Goal: Information Seeking & Learning: Find specific fact

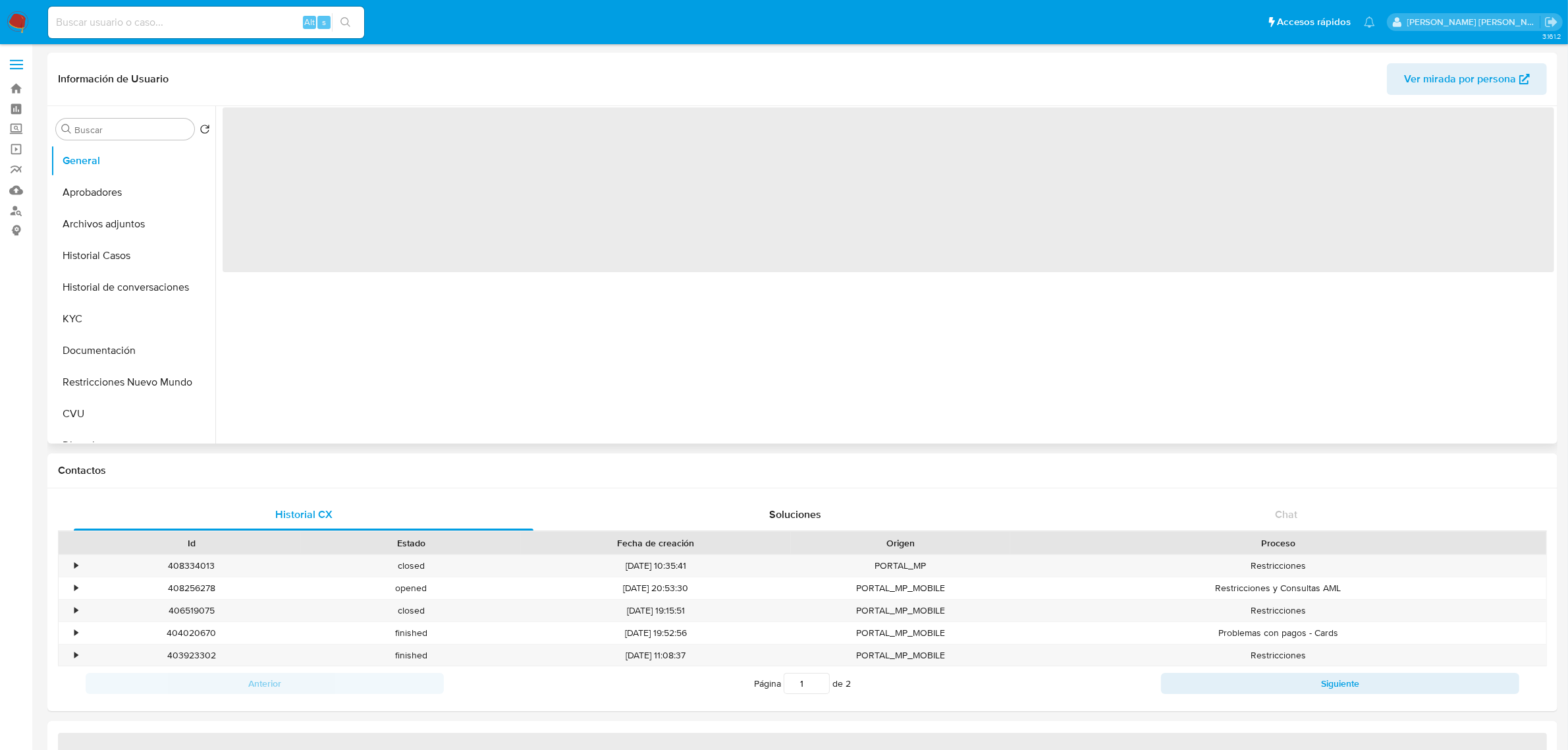
select select "10"
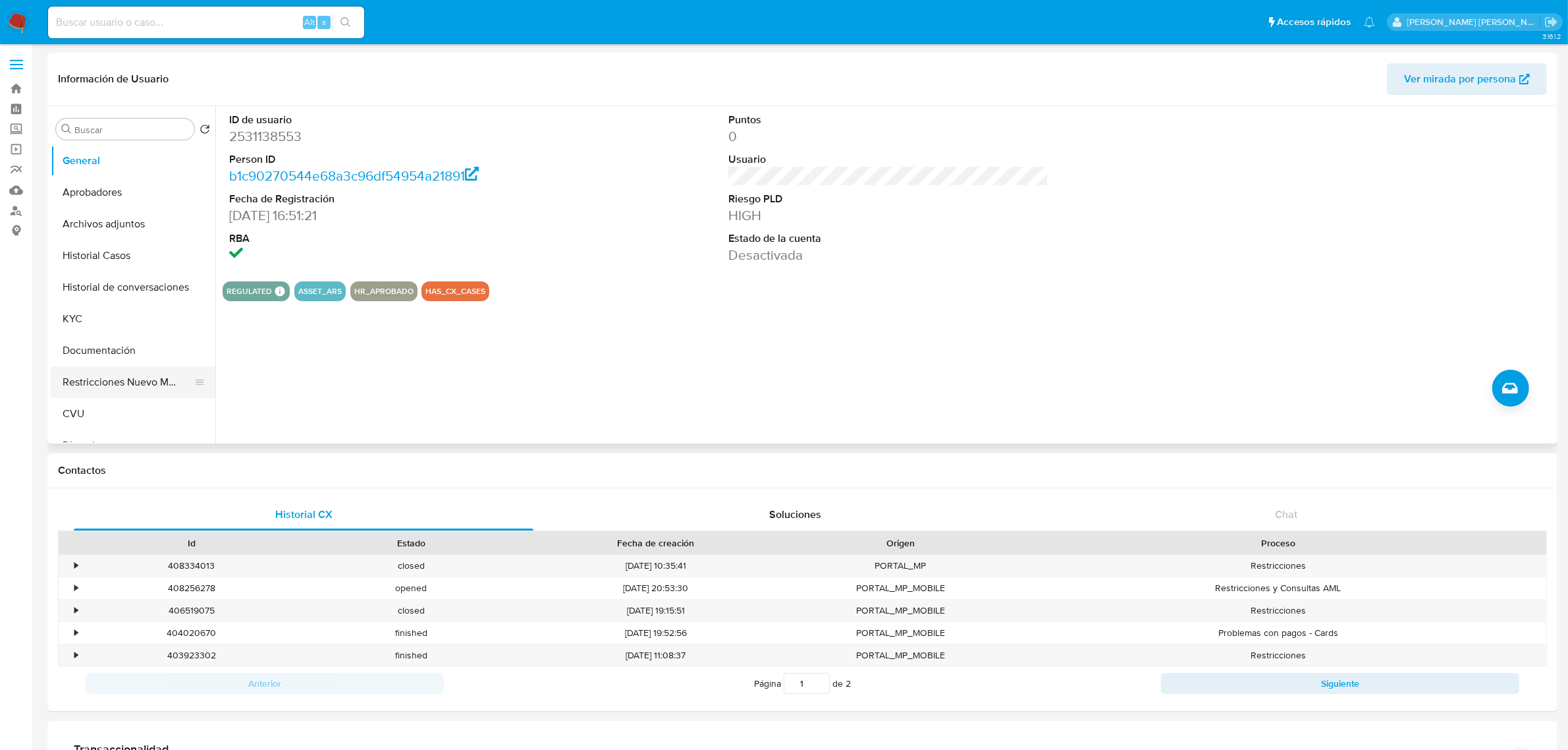
click at [137, 384] on button "Restricciones Nuevo Mundo" at bounding box center [128, 382] width 154 height 32
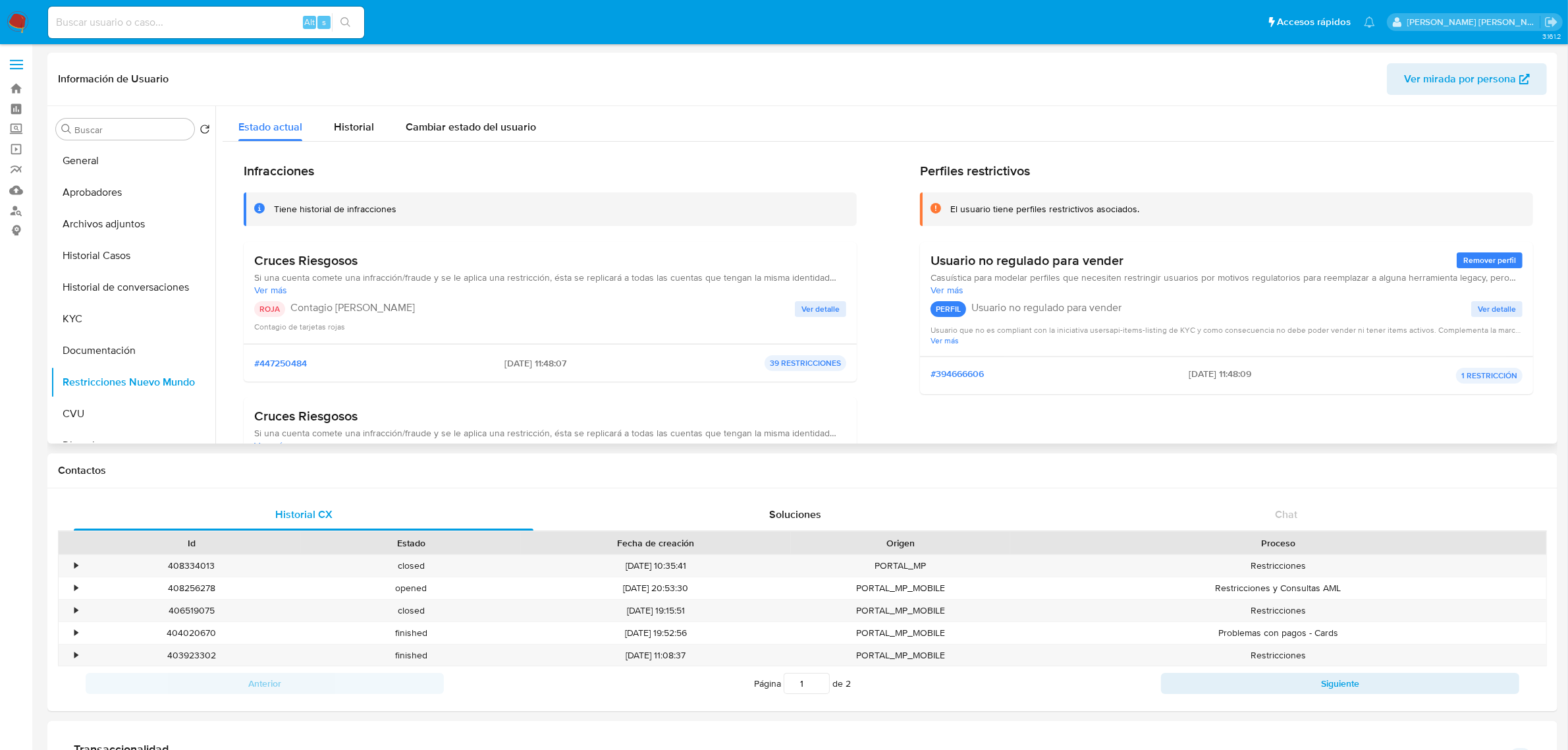
click at [841, 308] on button "Ver detalle" at bounding box center [821, 309] width 51 height 16
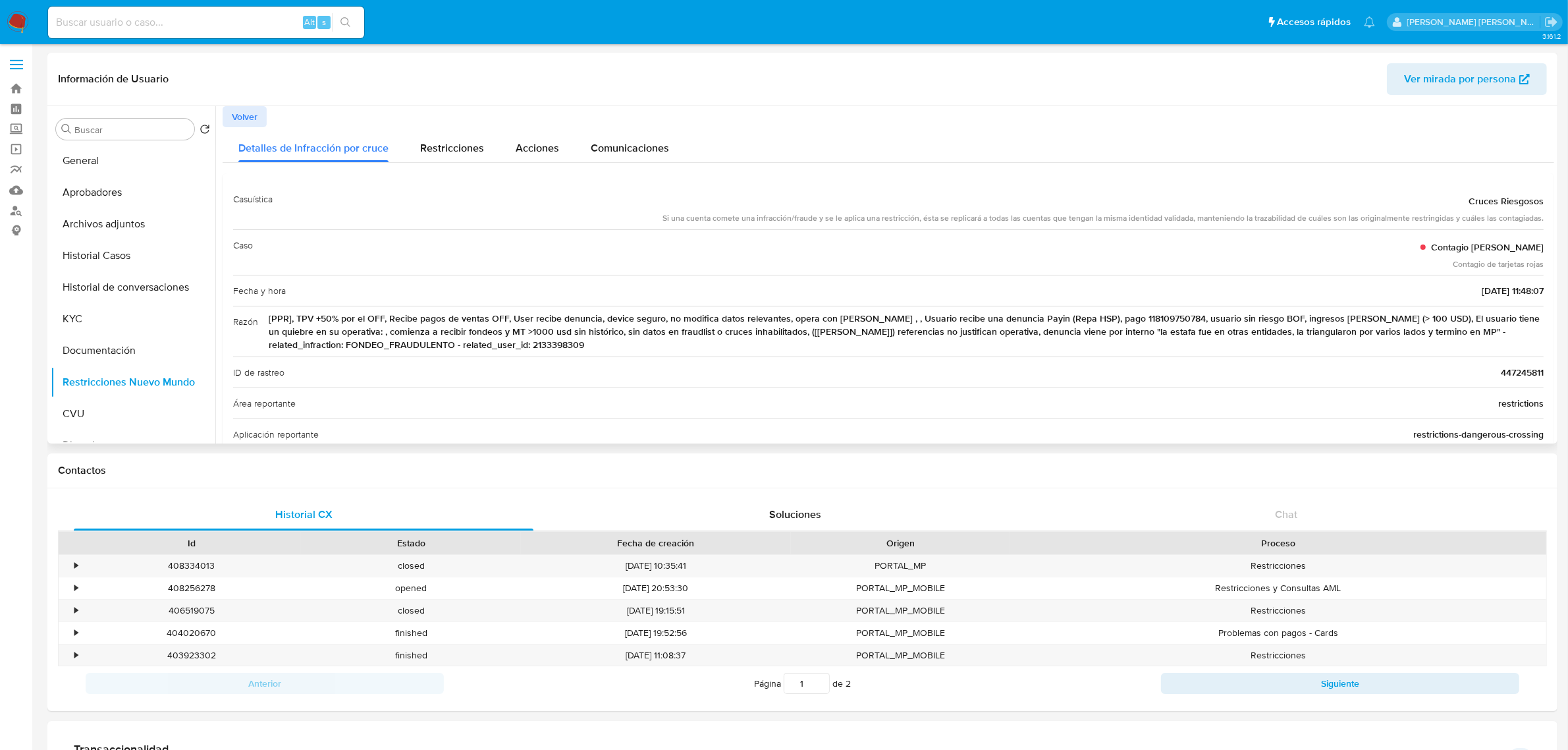
drag, startPoint x: 373, startPoint y: 334, endPoint x: 1100, endPoint y: 331, distance: 727.0
click at [1100, 331] on span "[PPR], TPV +50% por el OFF, Recibe pagos de ventas OFF, User recibe denuncia, d…" at bounding box center [906, 331] width 1275 height 39
click at [438, 323] on span "[PPR], TPV +50% por el OFF, Recibe pagos de ventas OFF, User recibe denuncia, d…" at bounding box center [906, 331] width 1275 height 39
drag, startPoint x: 387, startPoint y: 315, endPoint x: 1151, endPoint y: 315, distance: 764.0
click at [1151, 315] on span "[PPR], TPV +50% por el OFF, Recibe pagos de ventas OFF, User recibe denuncia, d…" at bounding box center [906, 331] width 1275 height 39
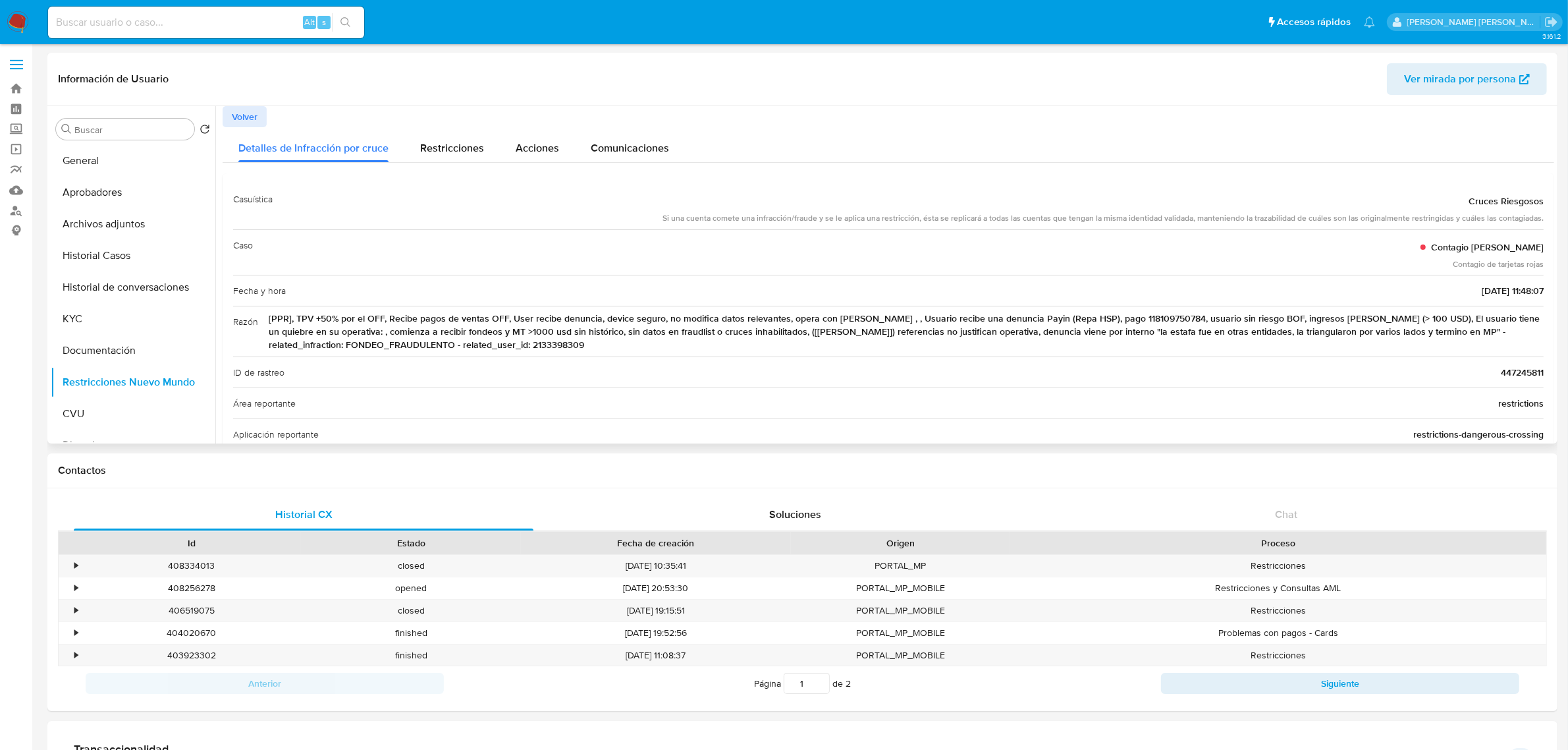
click at [493, 346] on span "[PPR], TPV +50% por el OFF, Recibe pagos de ventas OFF, User recibe denuncia, d…" at bounding box center [906, 331] width 1275 height 39
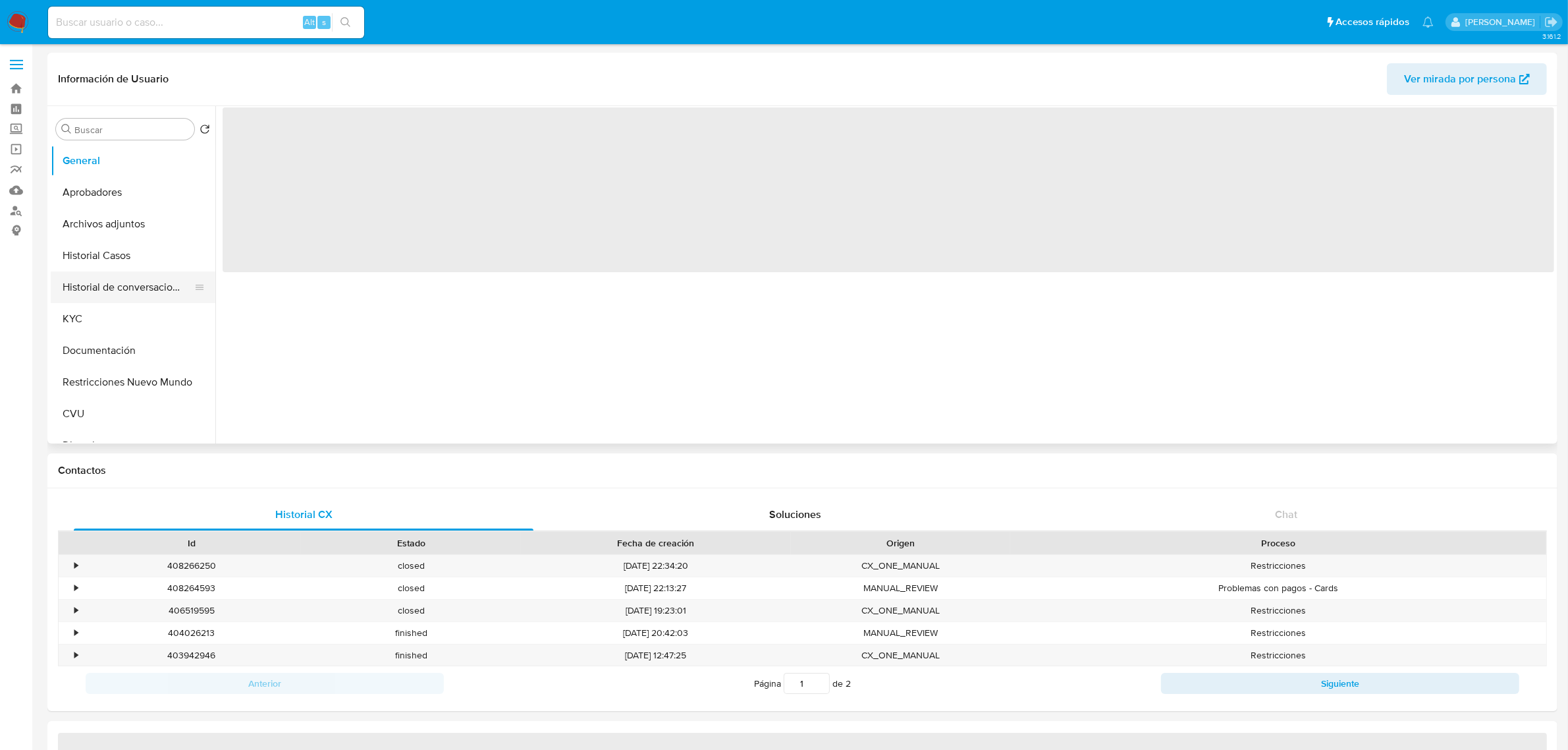
select select "10"
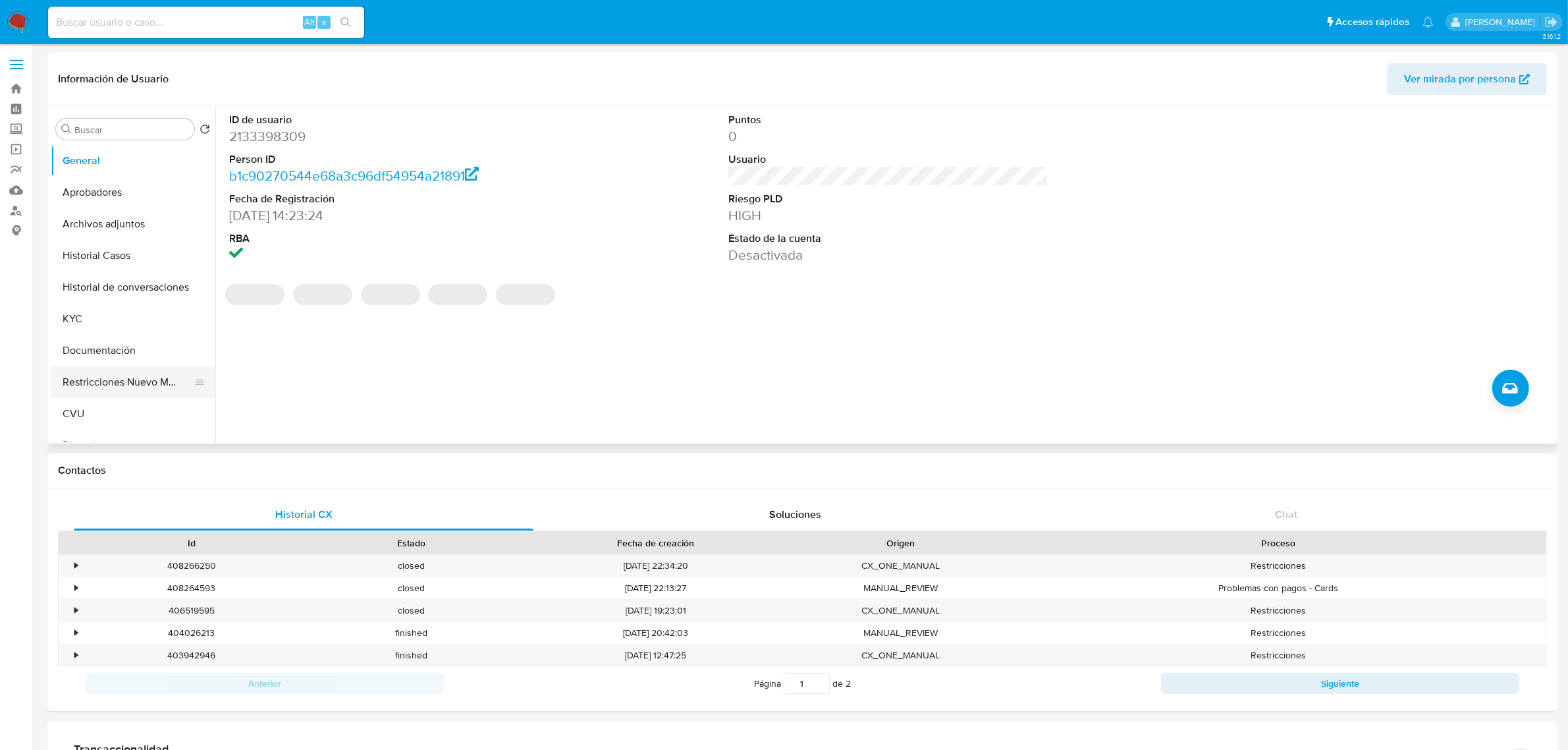
click at [123, 382] on button "Restricciones Nuevo Mundo" at bounding box center [128, 382] width 154 height 32
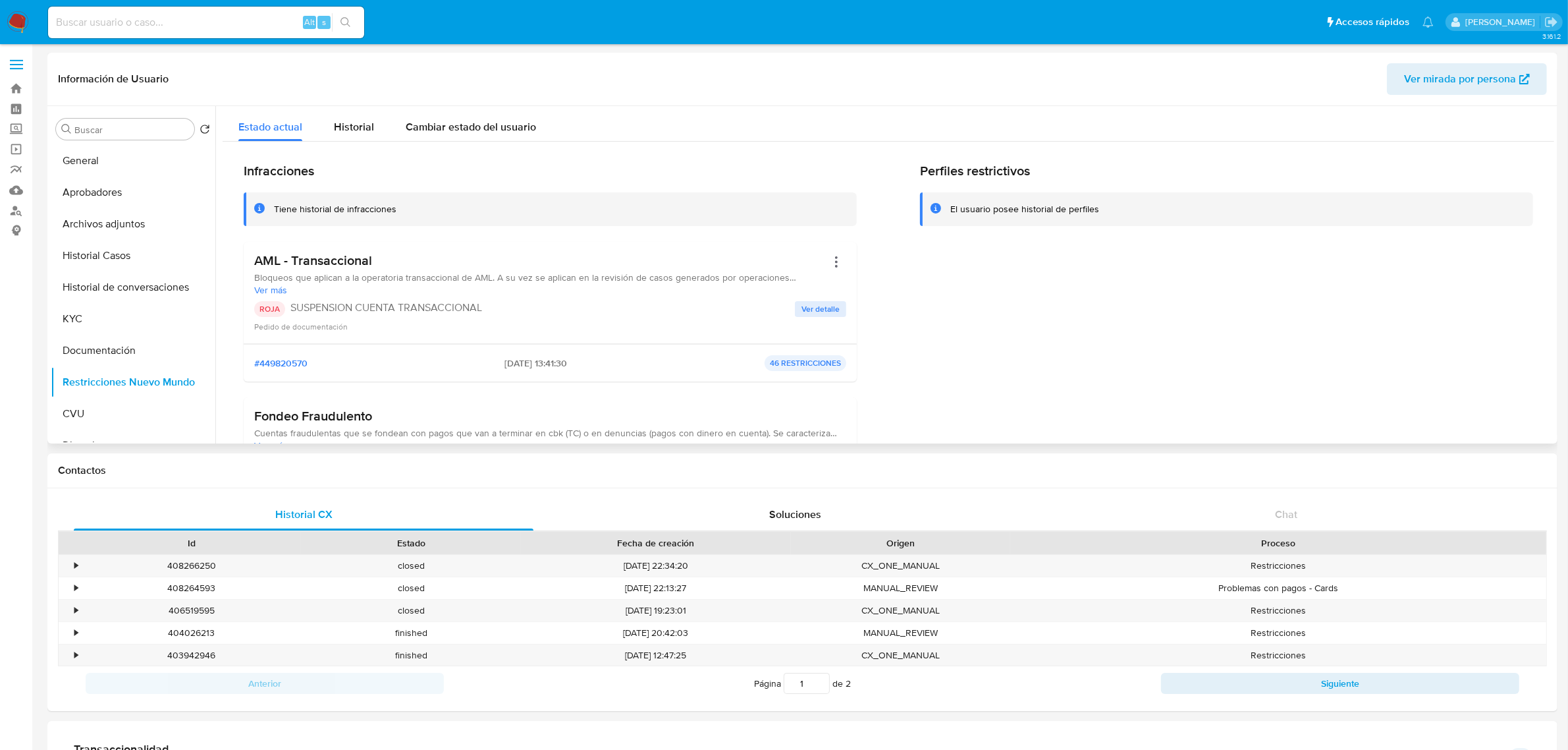
scroll to position [164, 0]
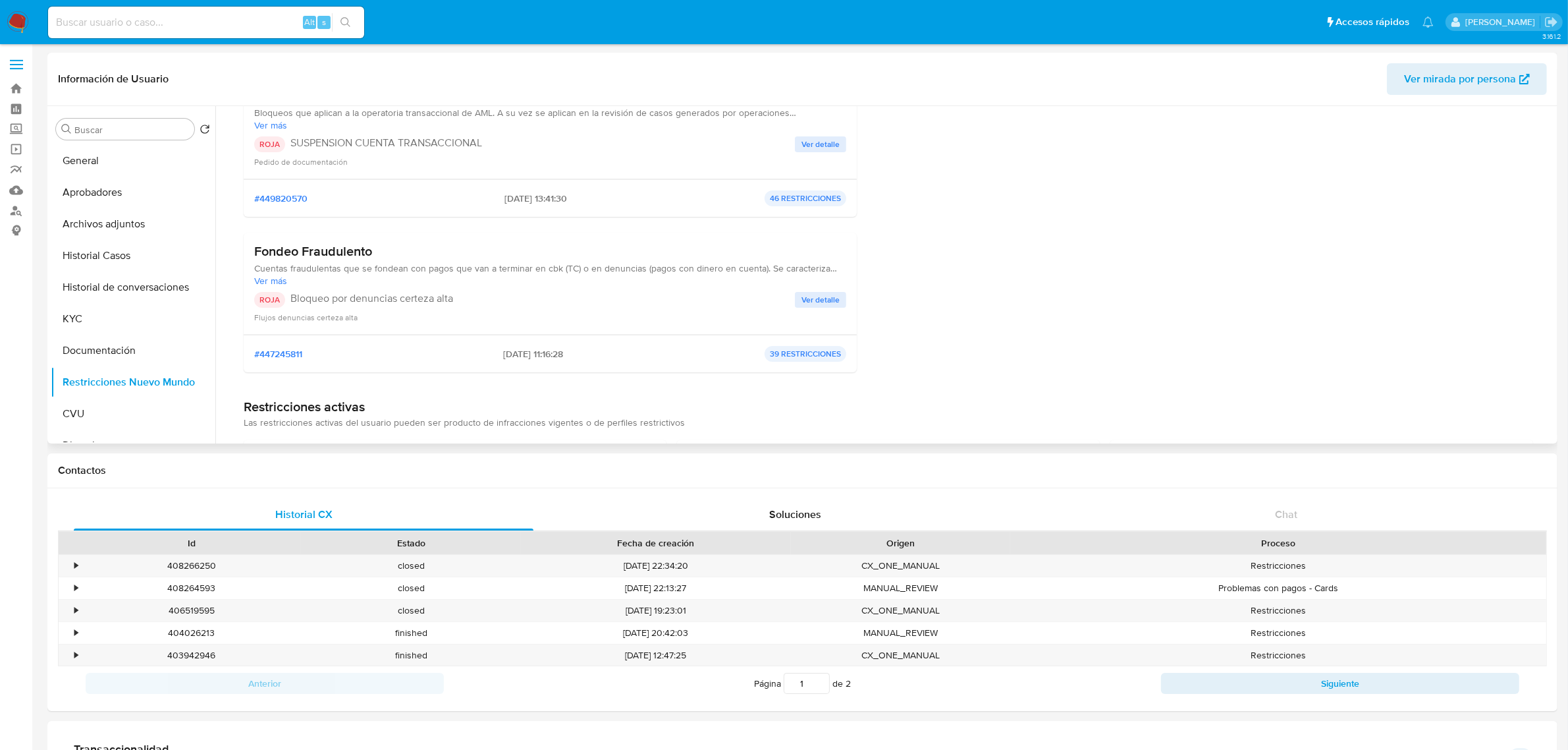
click at [821, 293] on span "Ver detalle" at bounding box center [820, 299] width 38 height 13
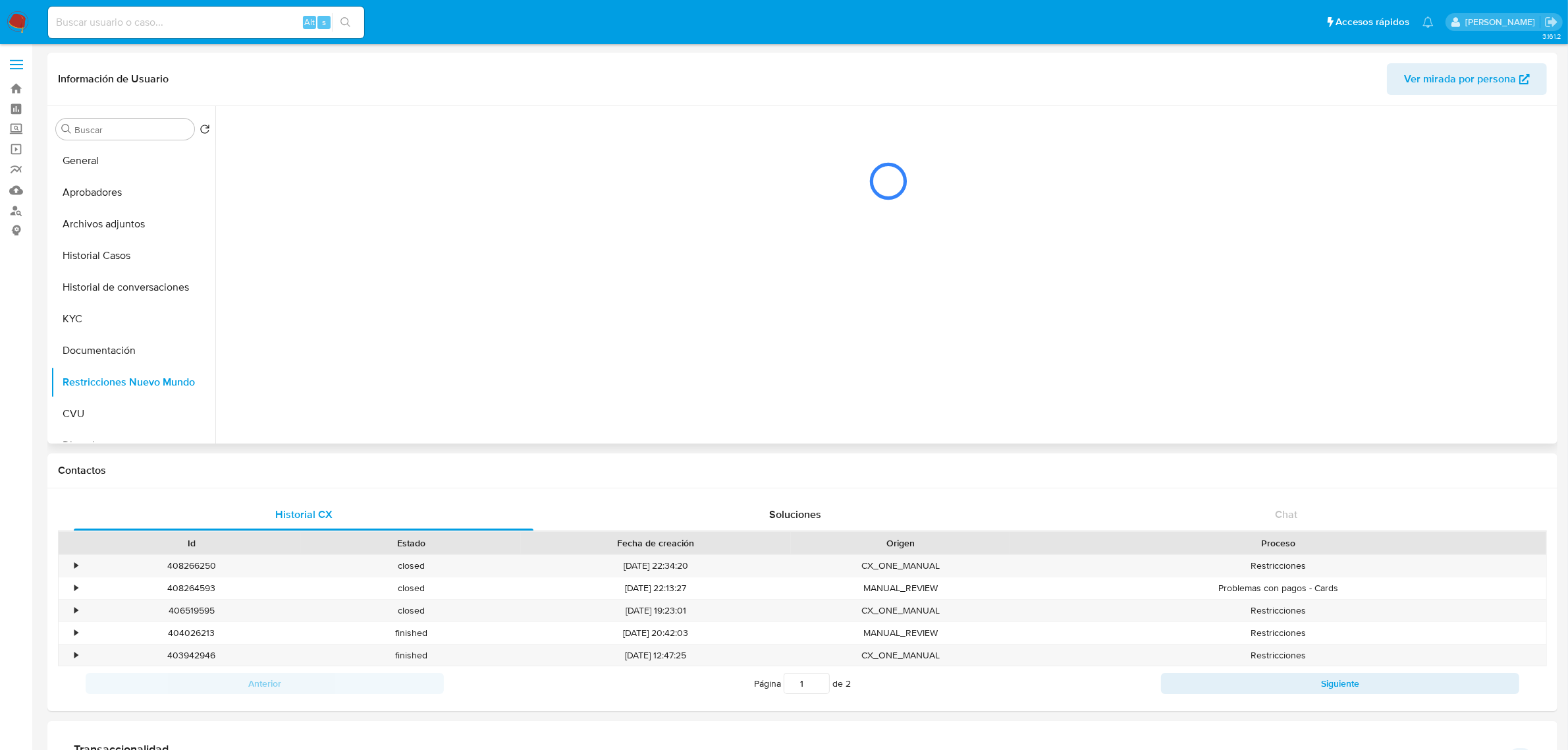
scroll to position [0, 0]
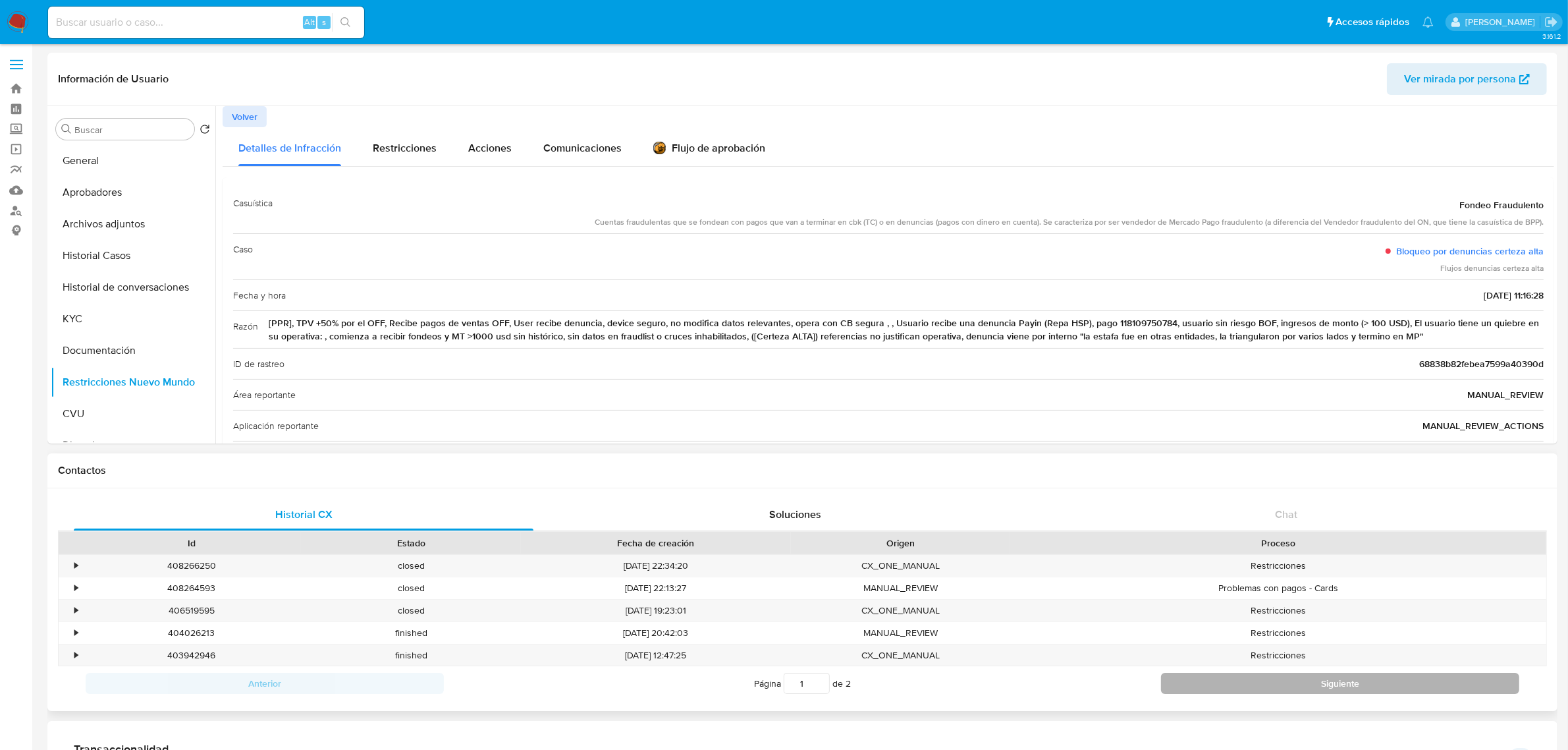
click at [1266, 687] on button "Siguiente" at bounding box center [1340, 683] width 358 height 21
type input "2"
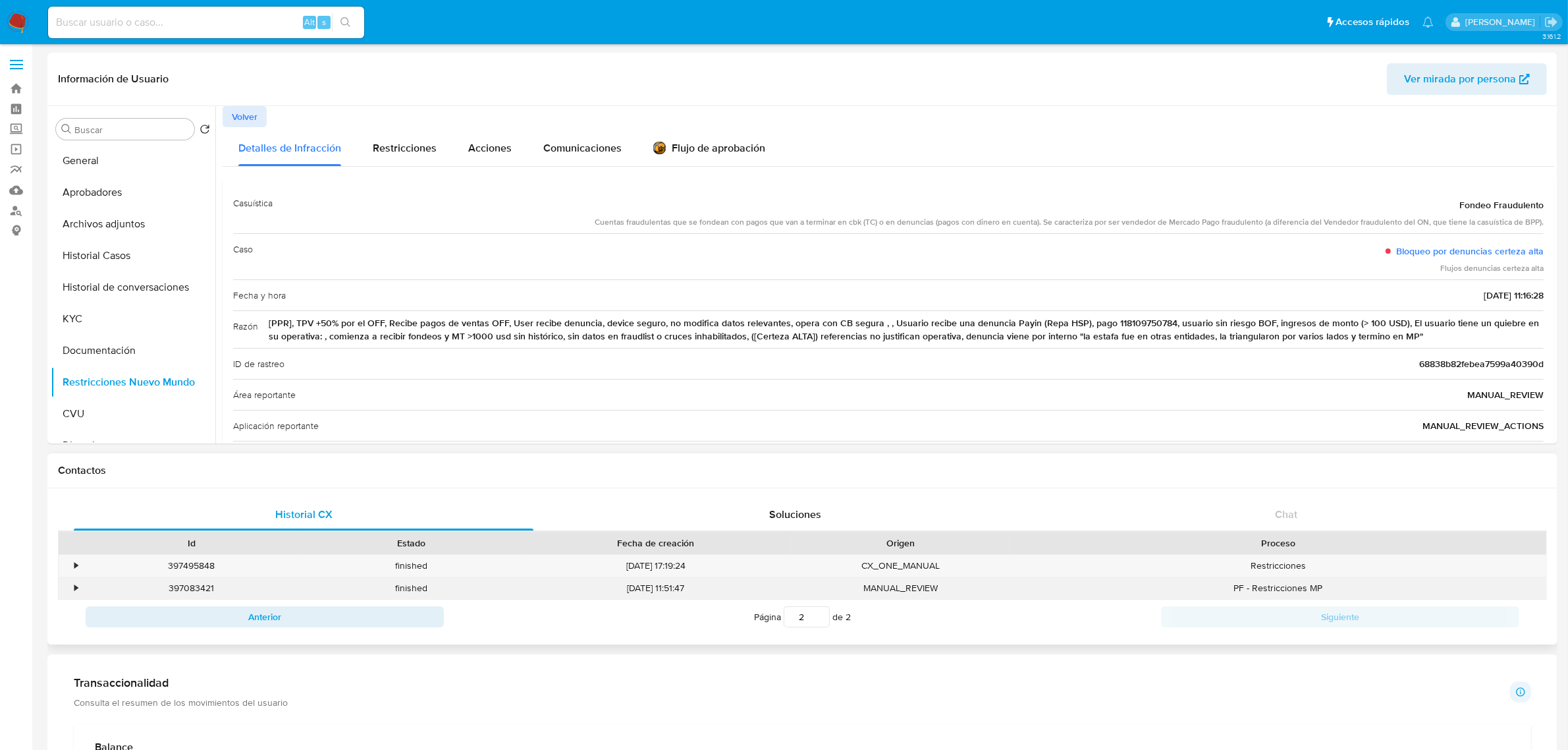
click at [204, 587] on div "397083421" at bounding box center [192, 588] width 219 height 22
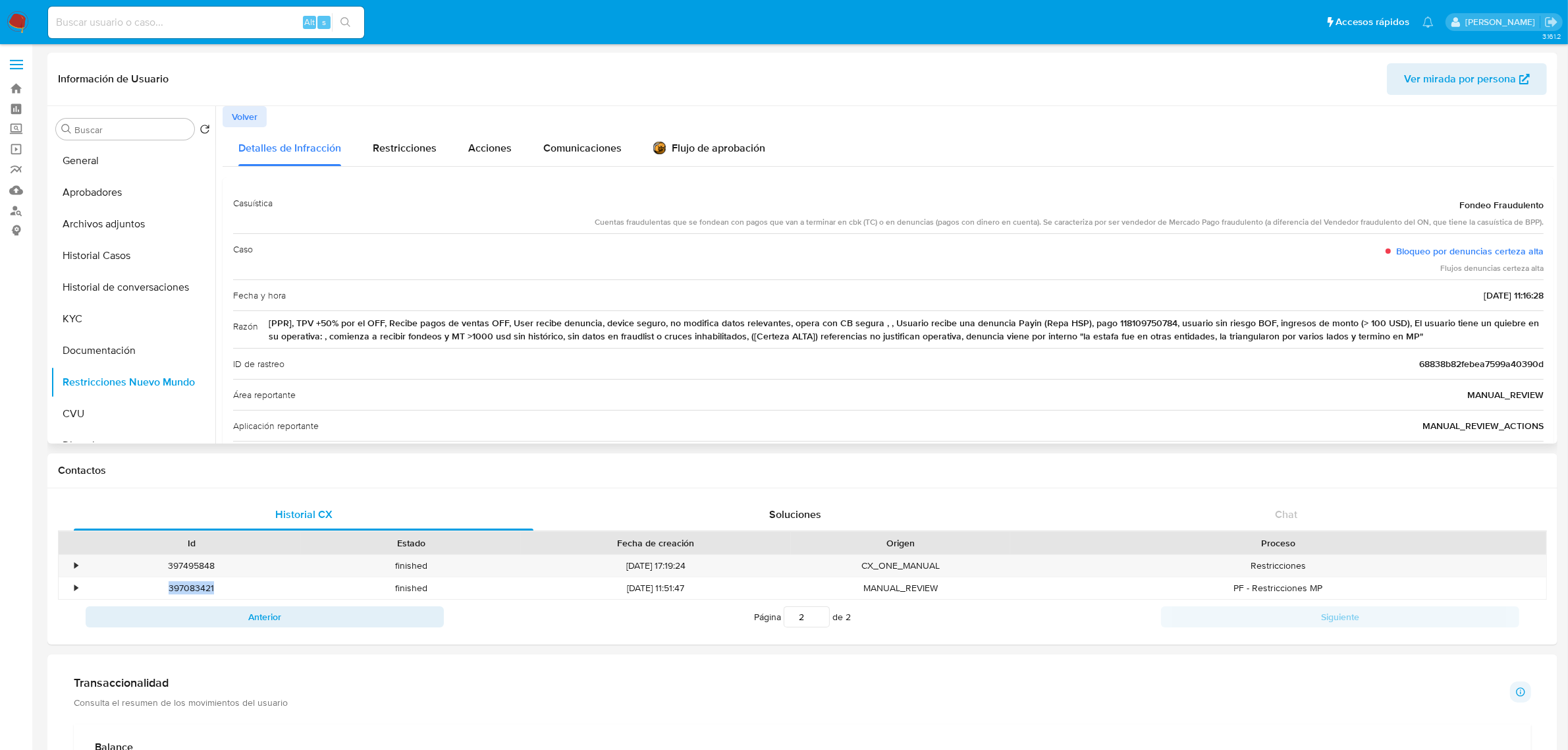
copy div "397083421"
click at [241, 112] on span "Volver" at bounding box center [245, 116] width 26 height 18
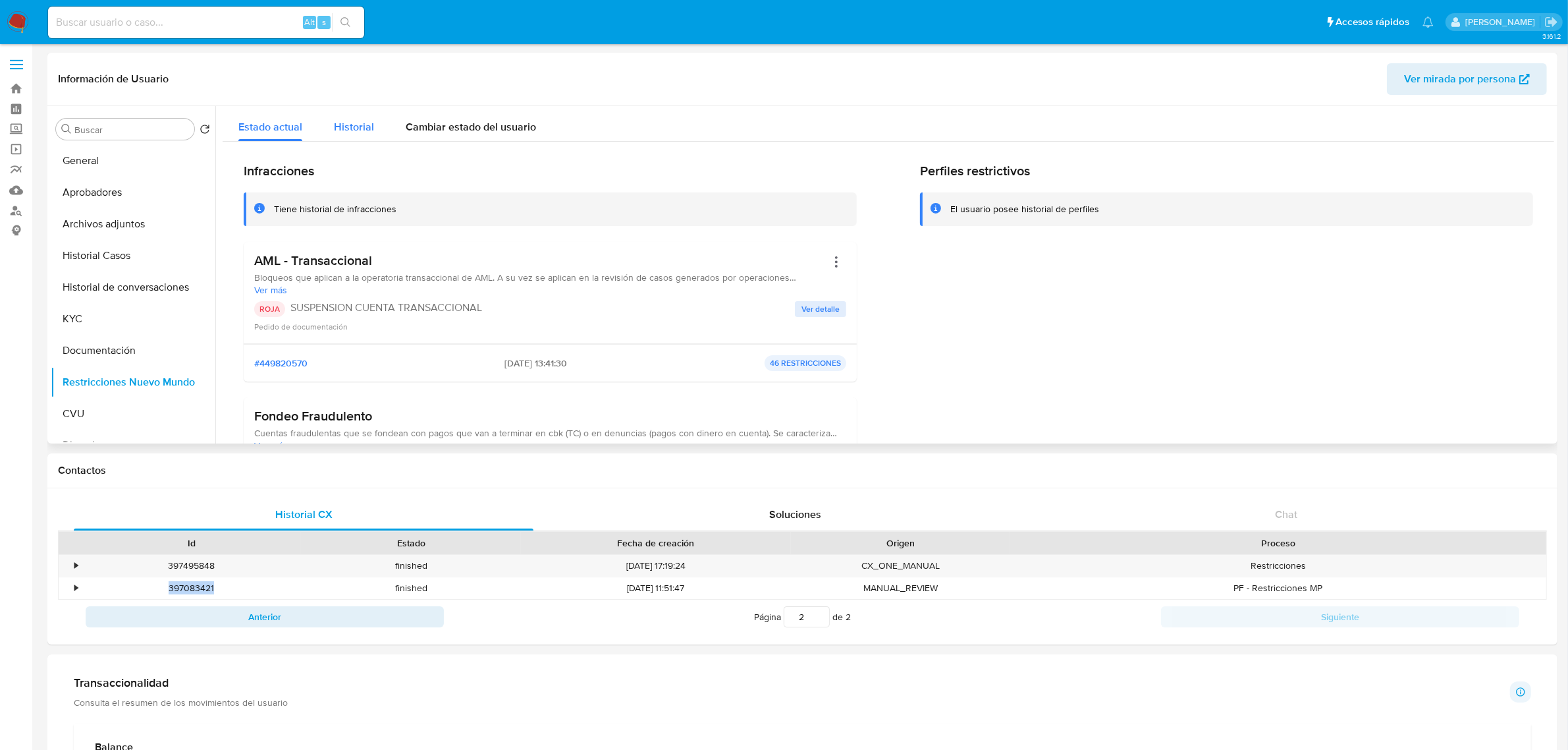
click at [341, 133] on span "Historial" at bounding box center [353, 127] width 40 height 15
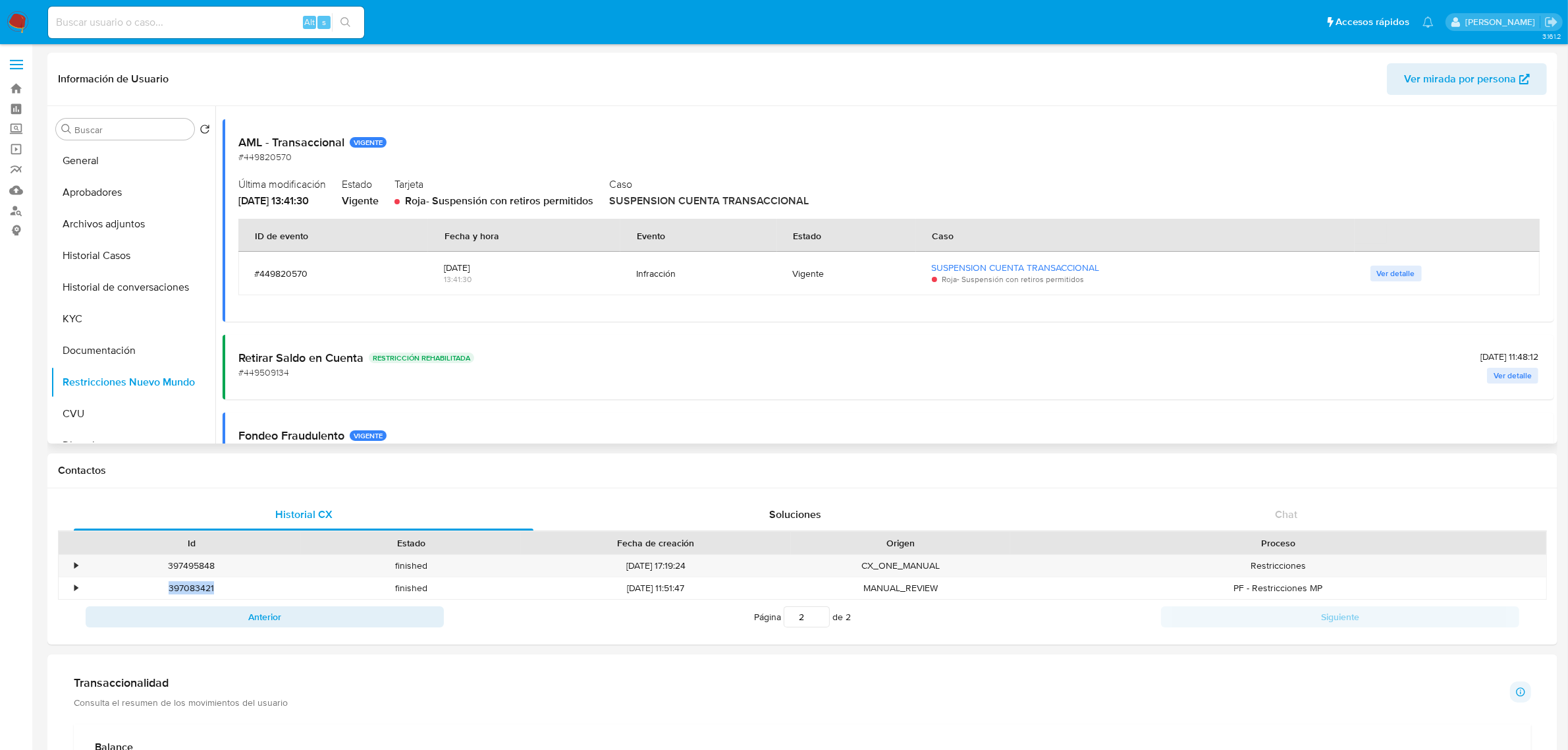
scroll to position [164, 0]
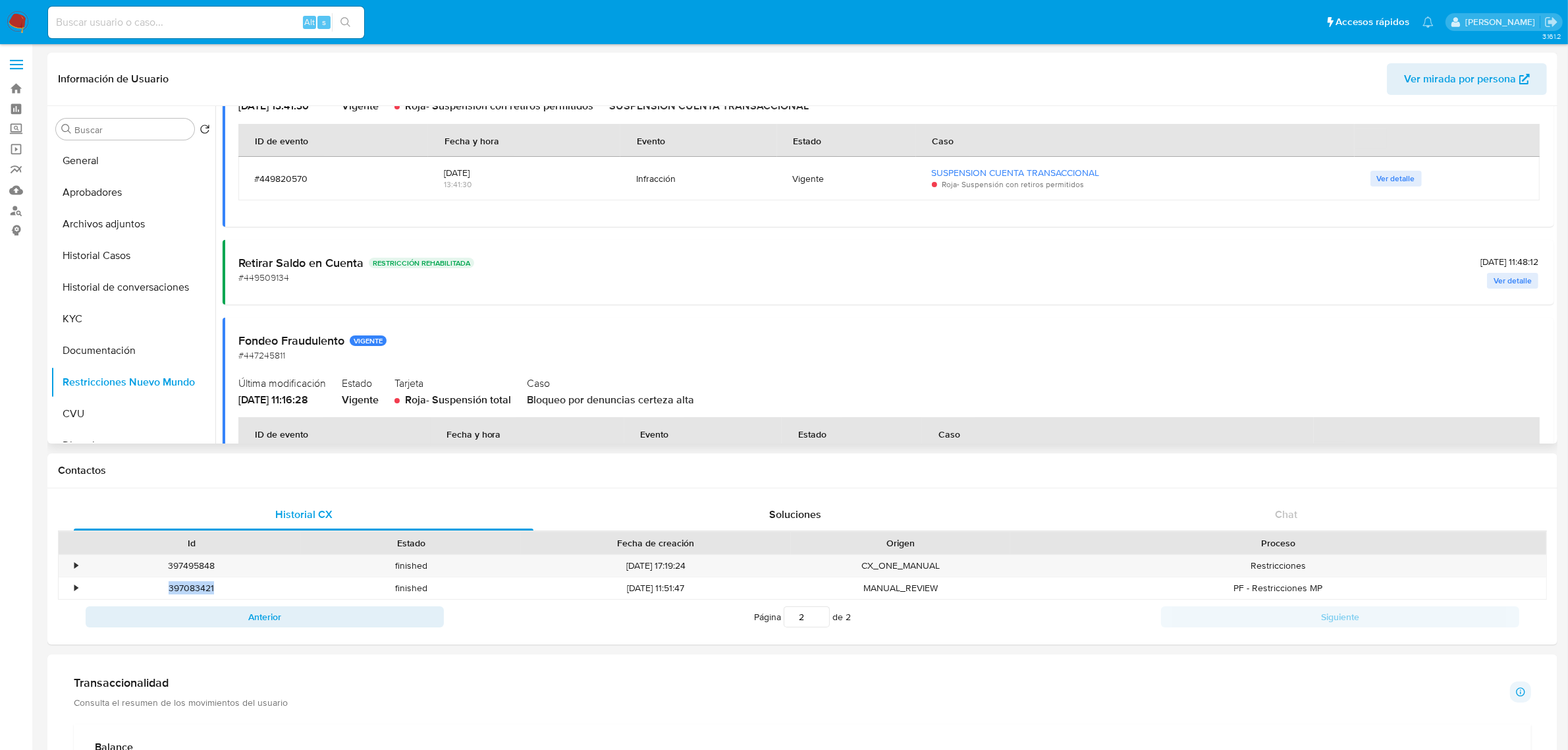
click at [334, 343] on h2 "Fondeo Fraudulento VIGENTE" at bounding box center [888, 340] width 1300 height 14
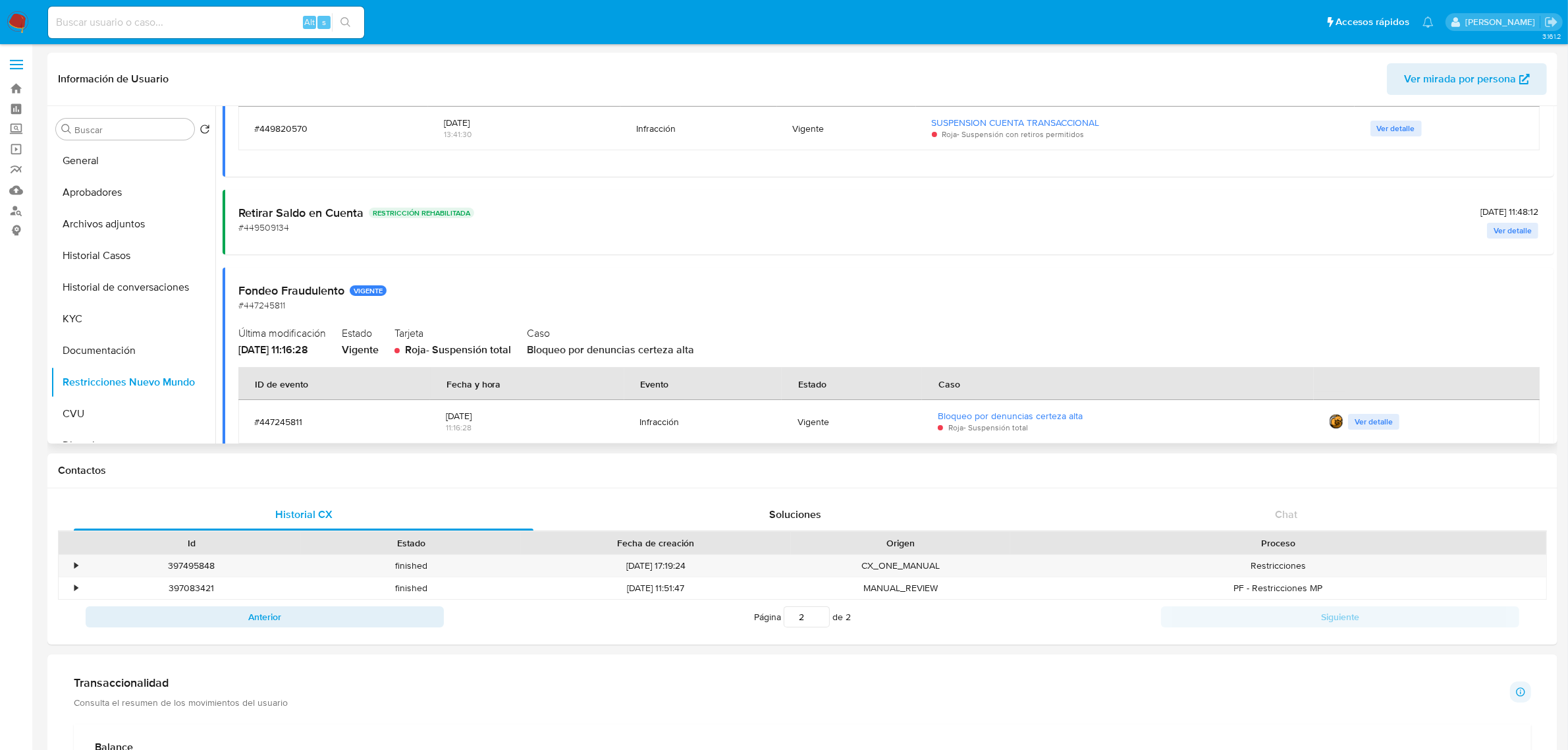
scroll to position [247, 0]
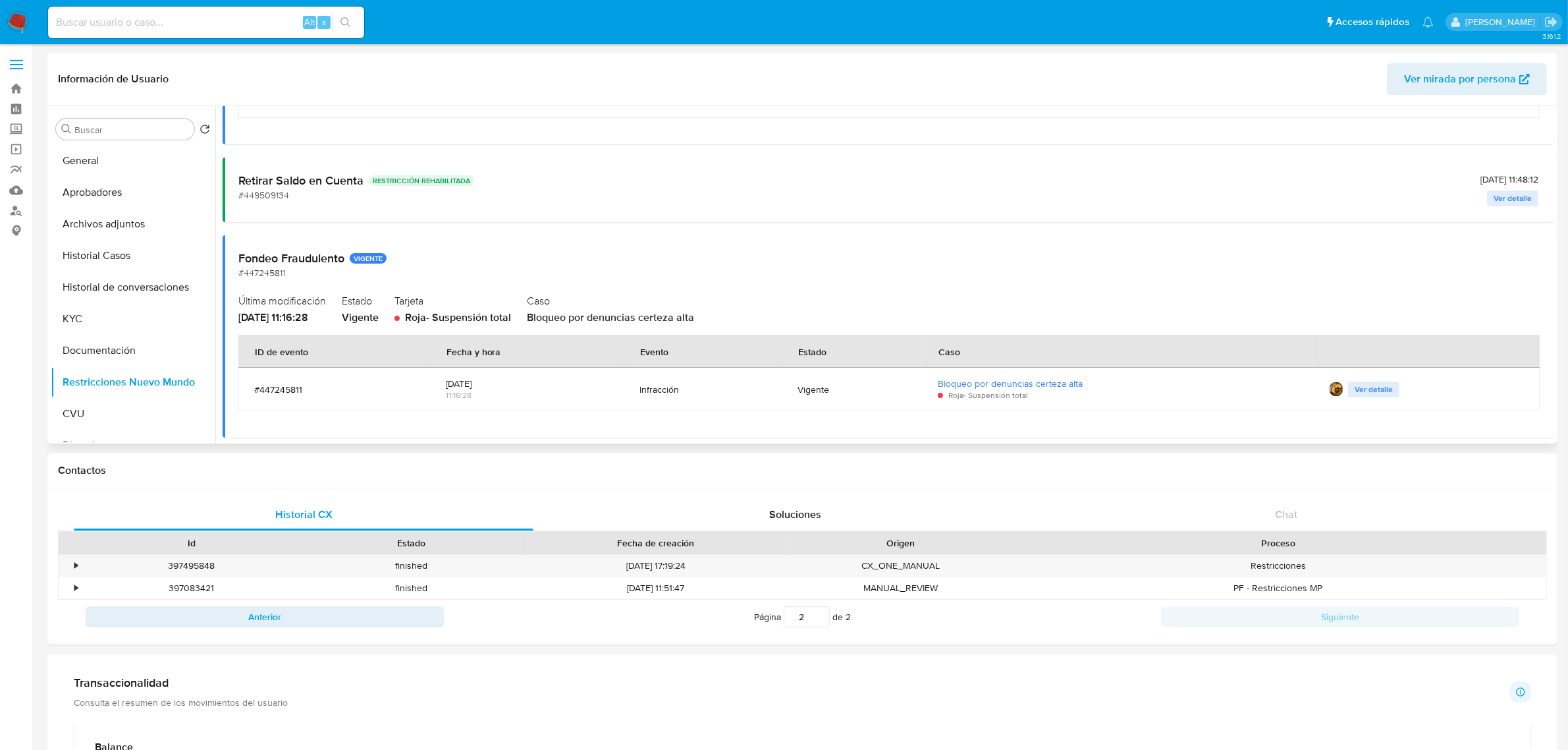
click at [304, 271] on div "Fondeo Fraudulento VIGENTE #447245811" at bounding box center [888, 265] width 1300 height 29
click at [310, 261] on h2 "Fondeo Fraudulento VIGENTE" at bounding box center [888, 258] width 1300 height 14
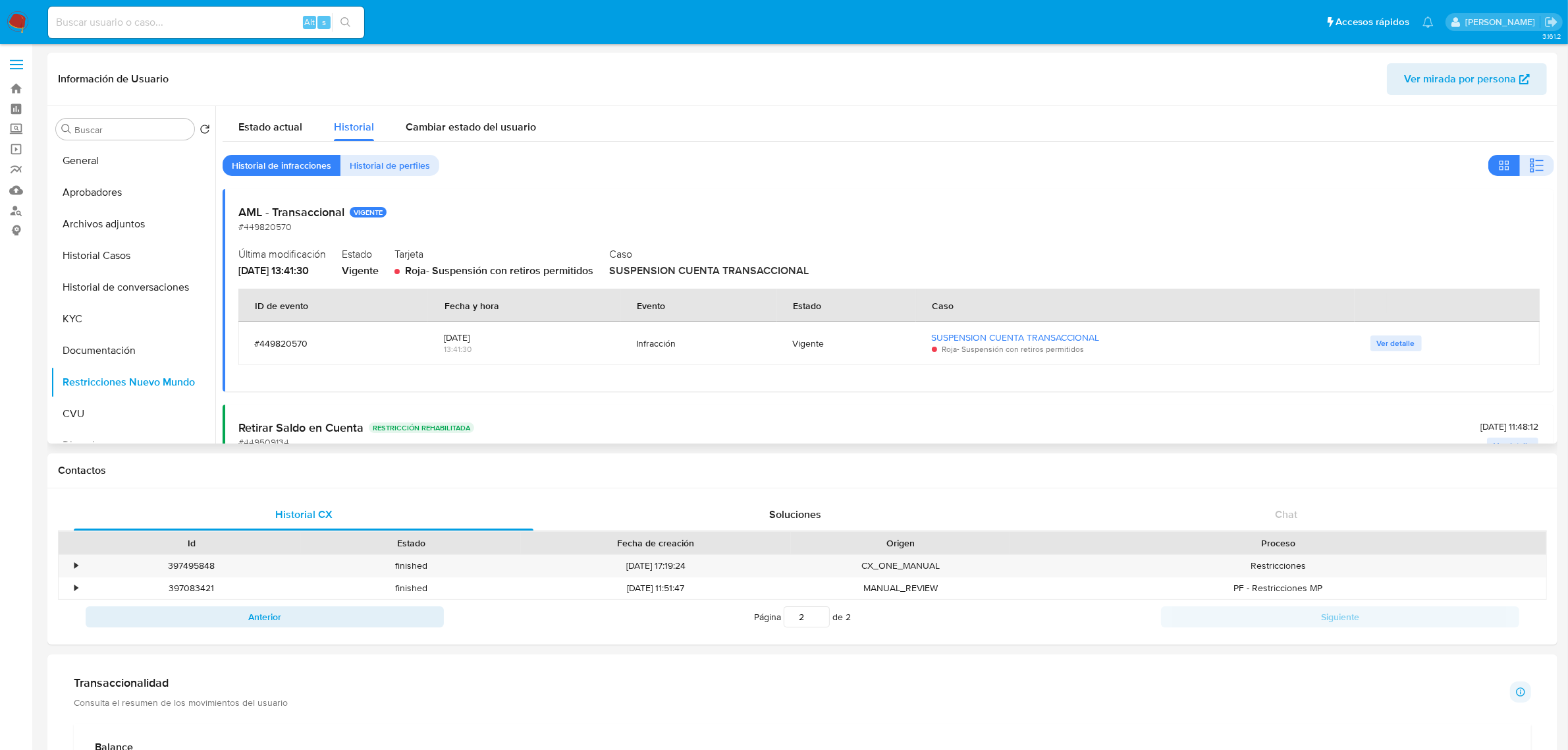
click at [296, 218] on h2 "AML - Transaccional VIGENTE" at bounding box center [888, 212] width 1300 height 14
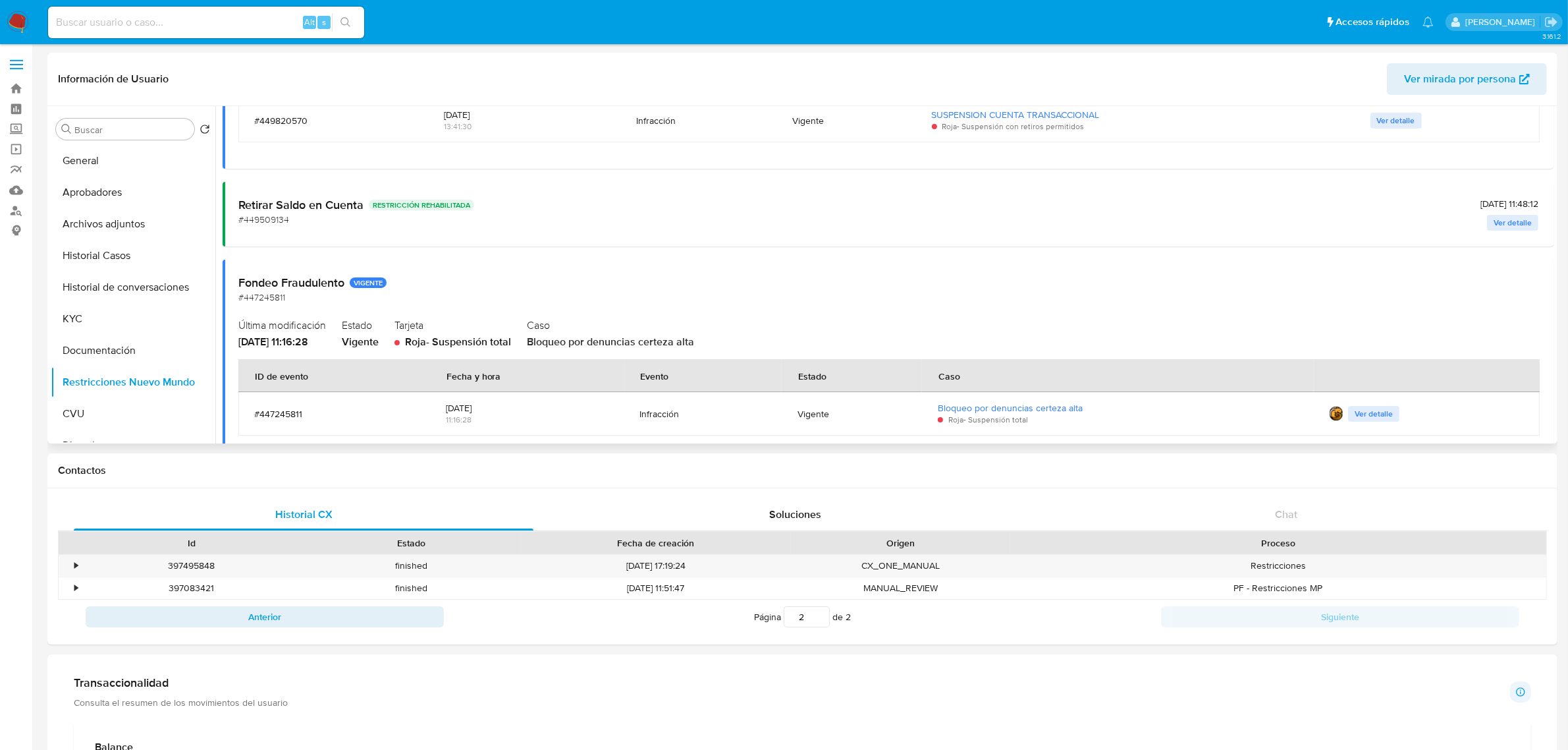
scroll to position [247, 0]
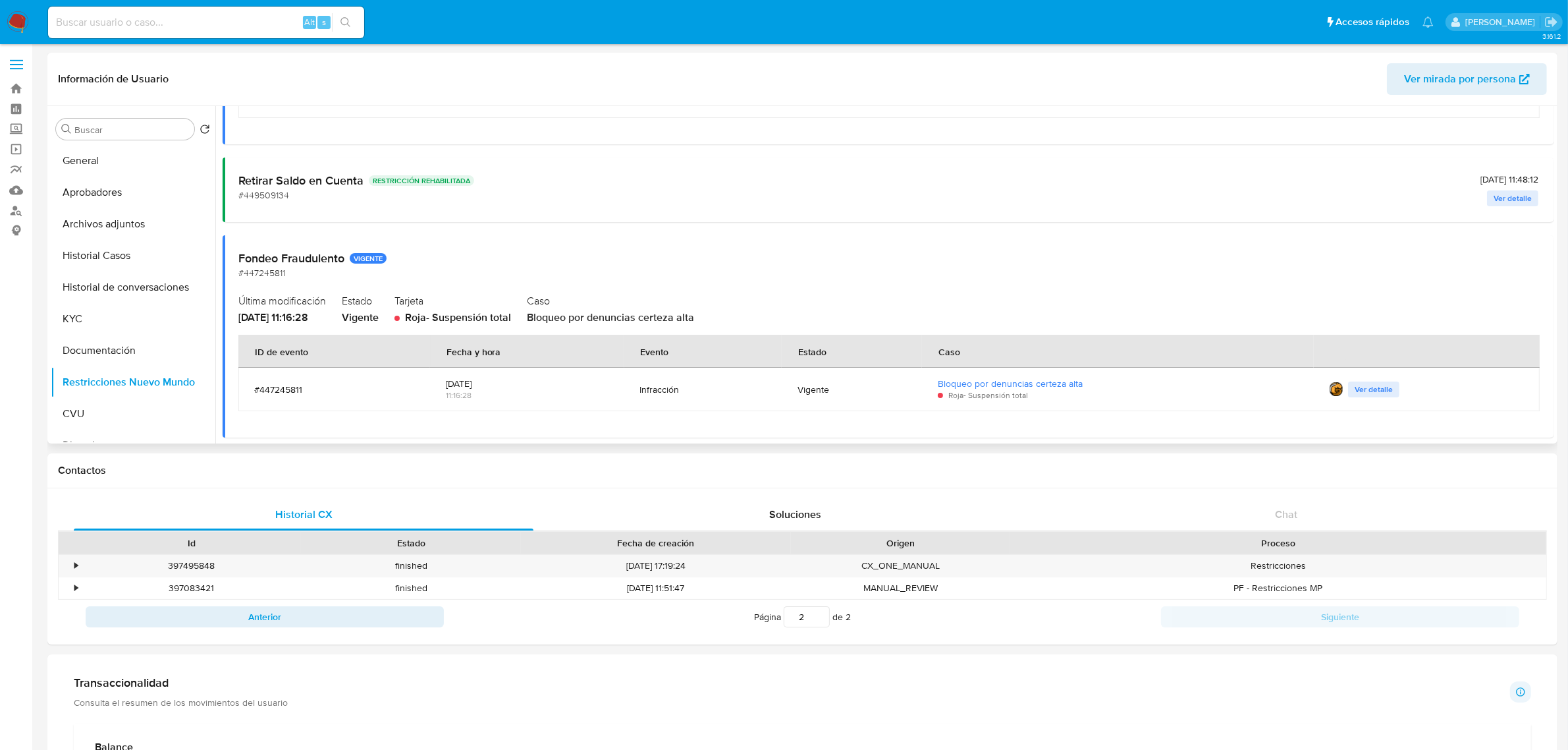
click at [293, 258] on h2 "Fondeo Fraudulento VIGENTE" at bounding box center [888, 258] width 1300 height 14
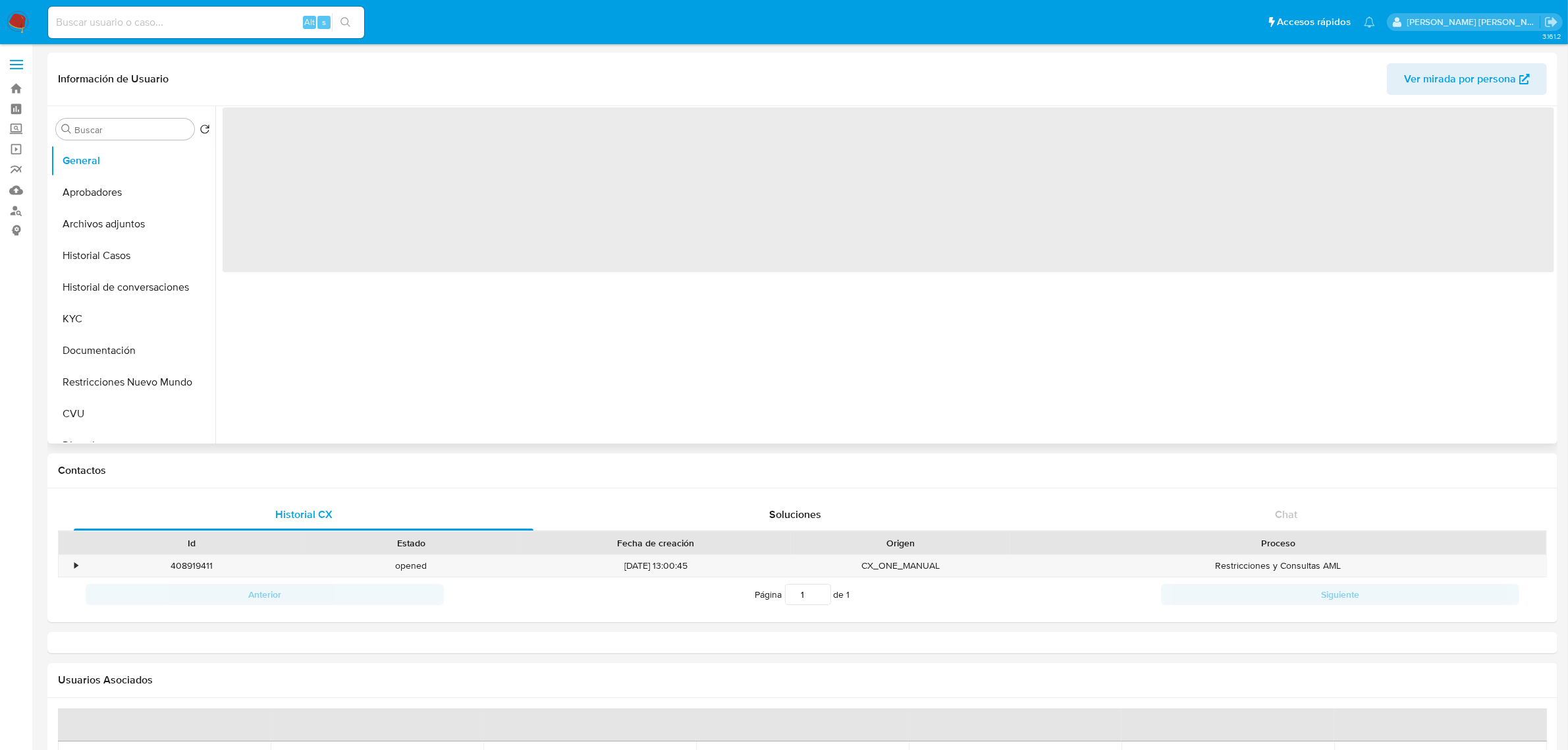
select select "10"
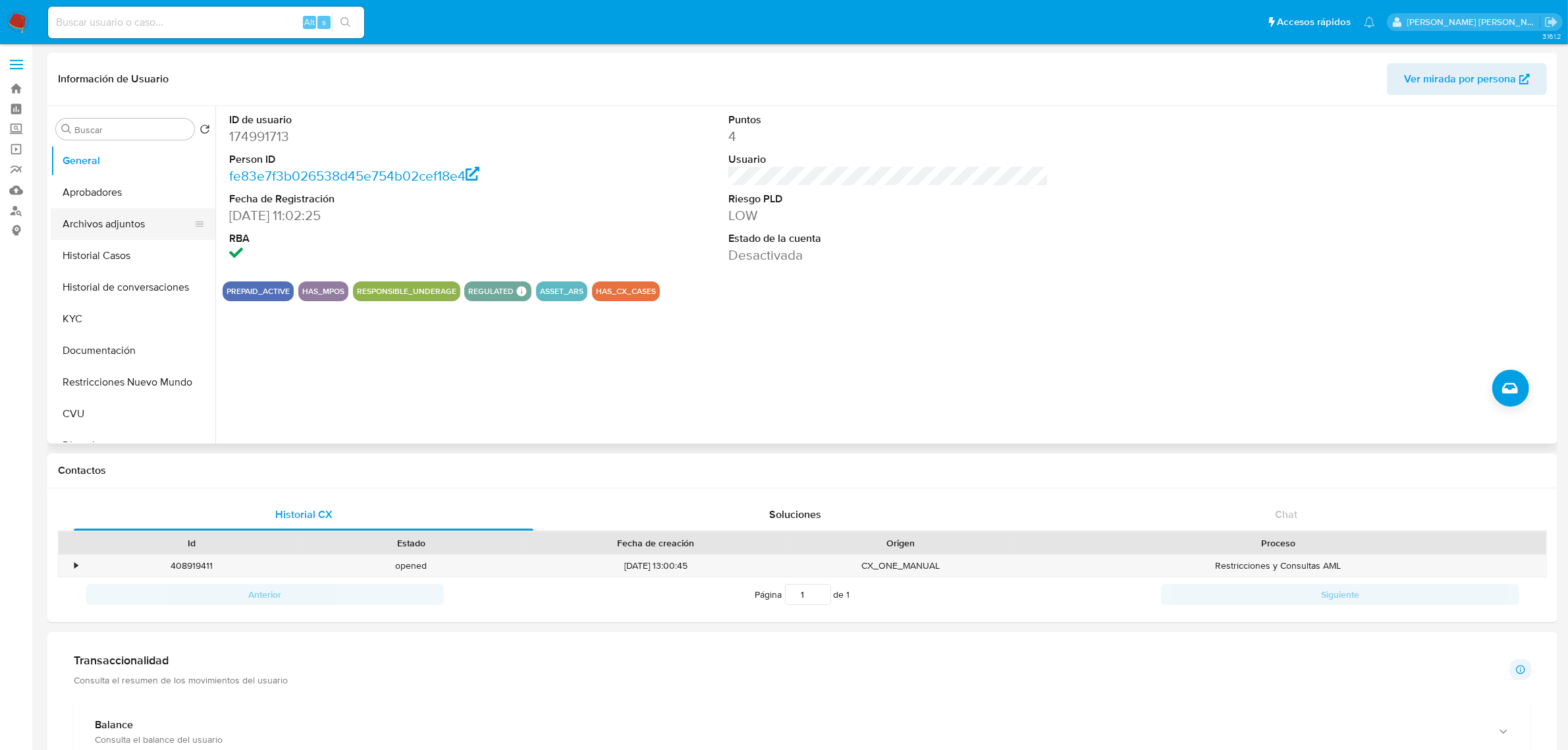
click at [112, 227] on button "Archivos adjuntos" at bounding box center [128, 224] width 154 height 32
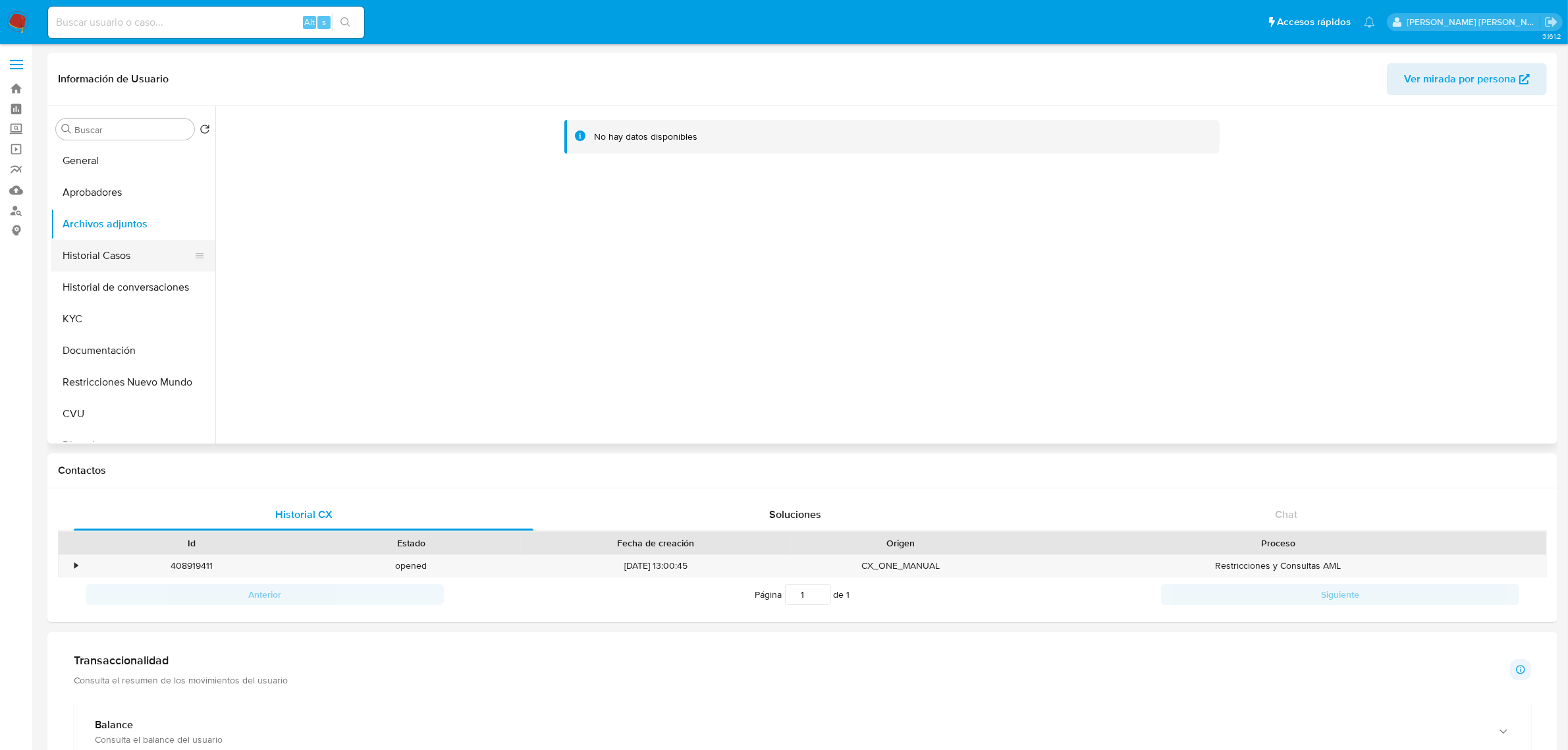
click at [135, 252] on button "Historial Casos" at bounding box center [128, 255] width 154 height 32
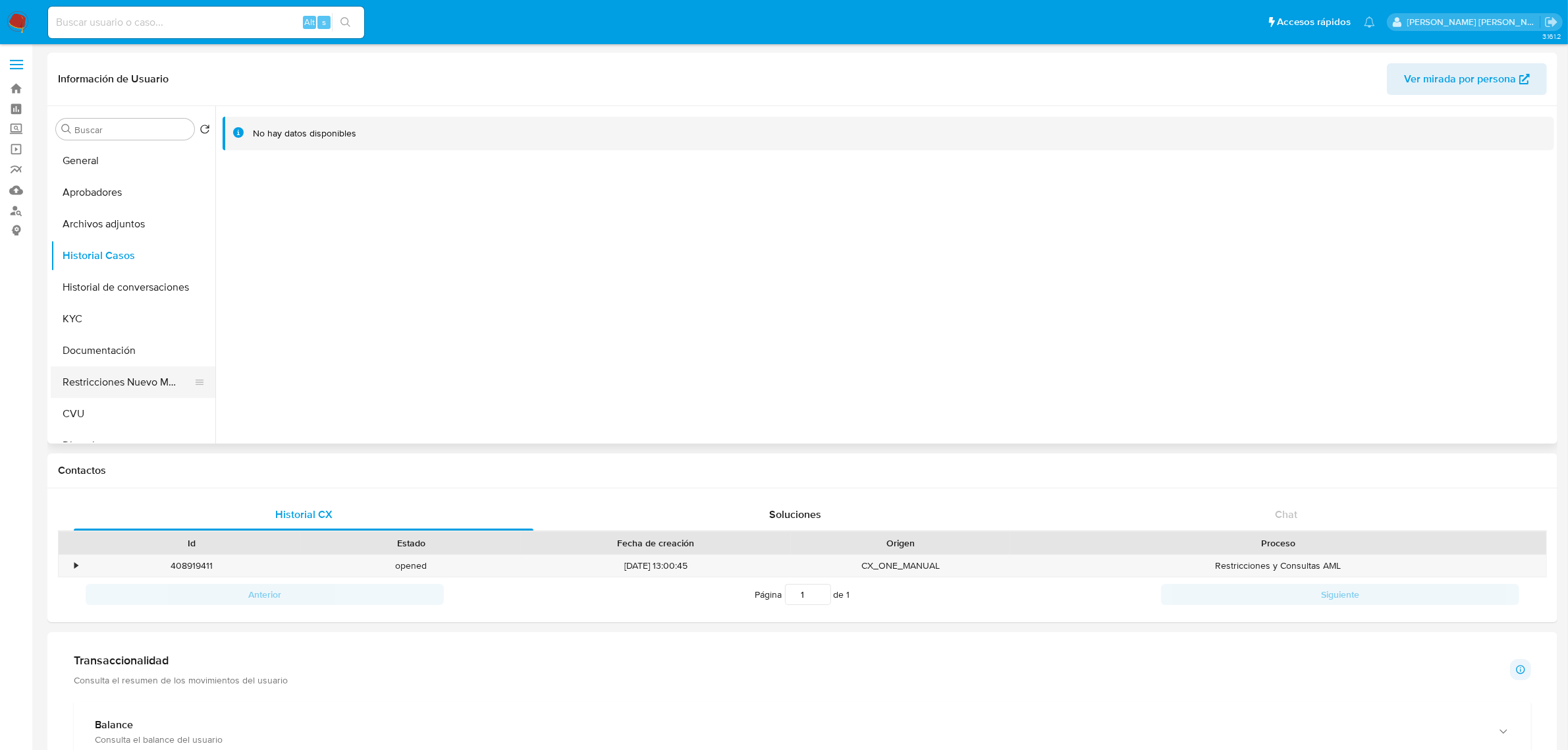
click at [97, 371] on button "Restricciones Nuevo Mundo" at bounding box center [128, 382] width 154 height 32
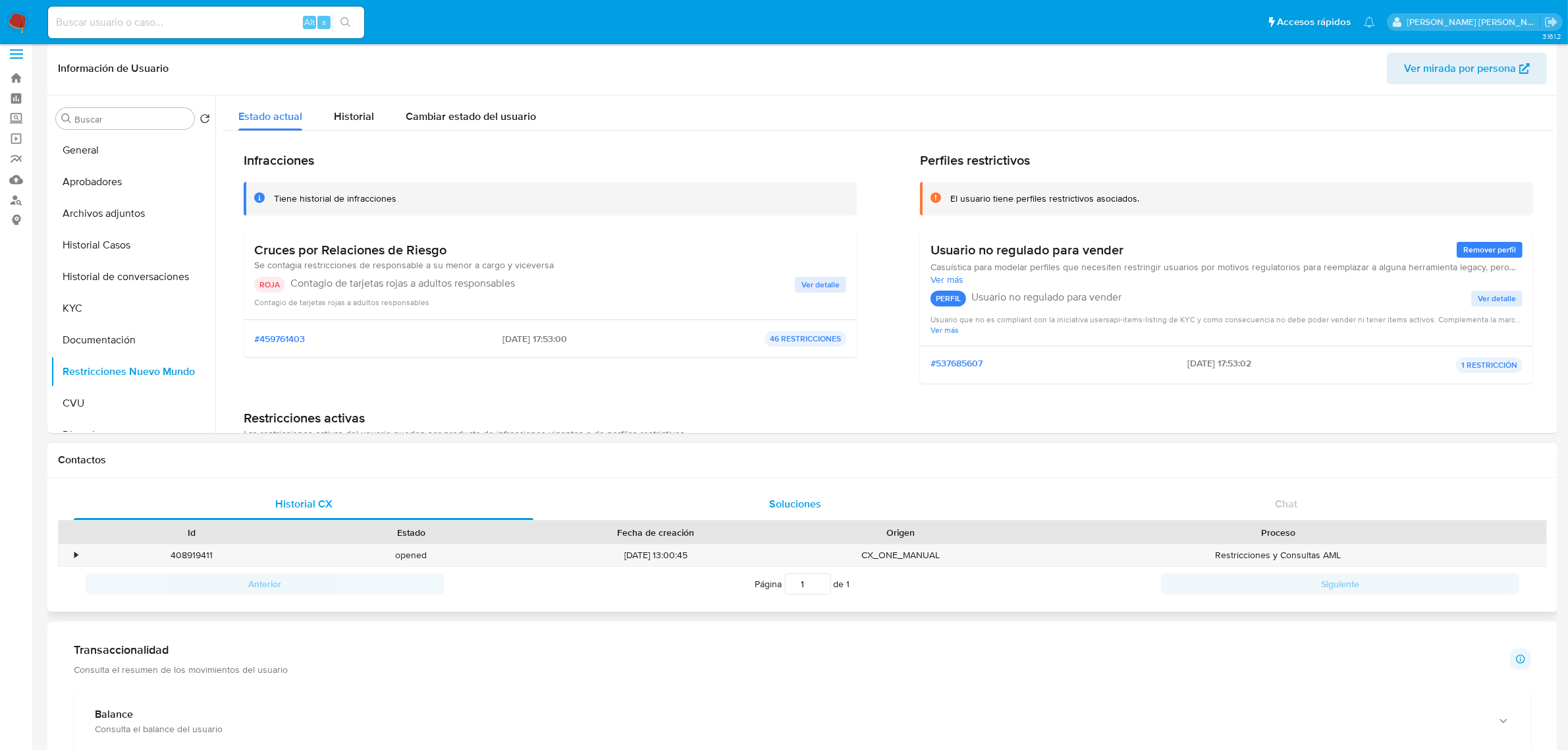
scroll to position [83, 0]
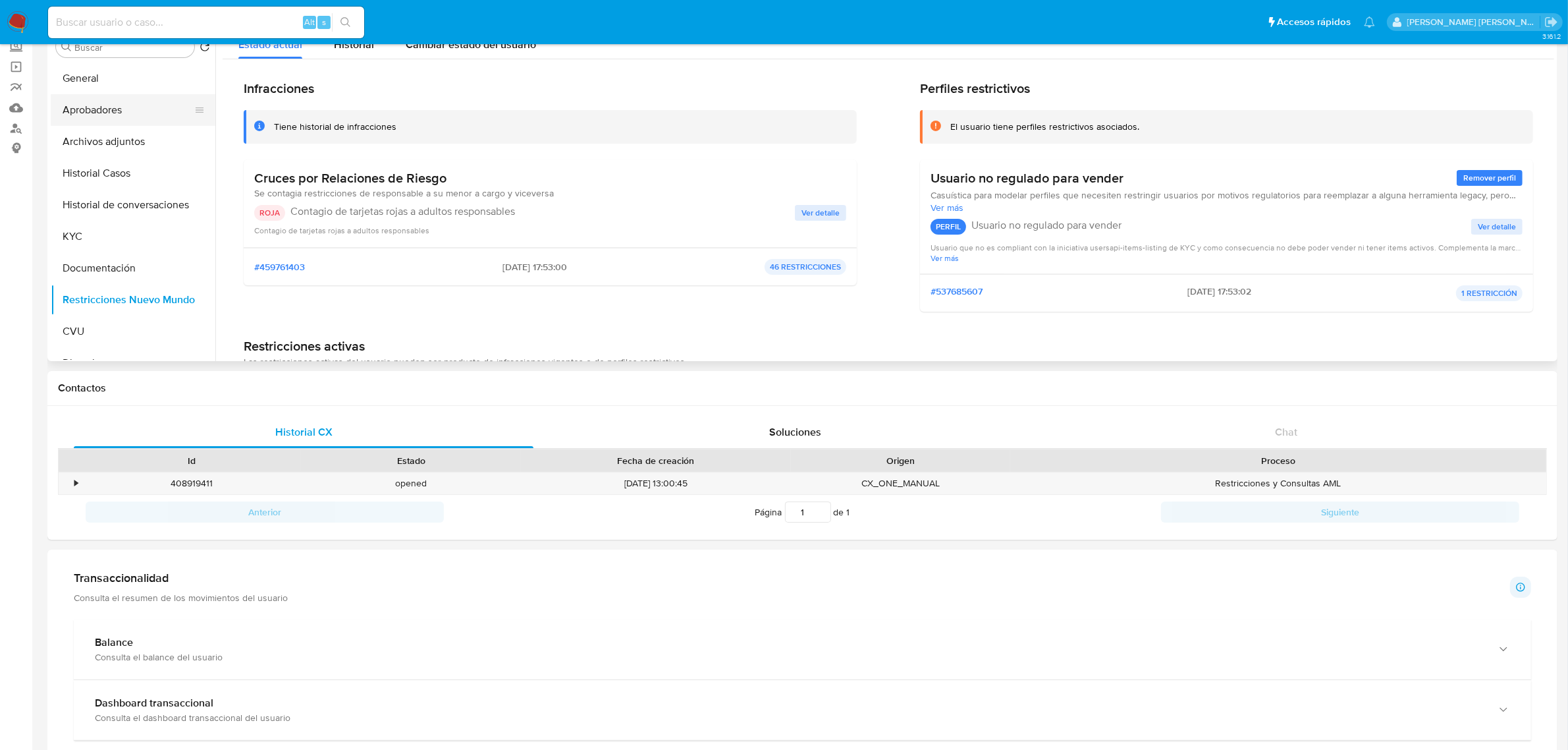
click at [131, 112] on button "Aprobadores" at bounding box center [128, 110] width 154 height 32
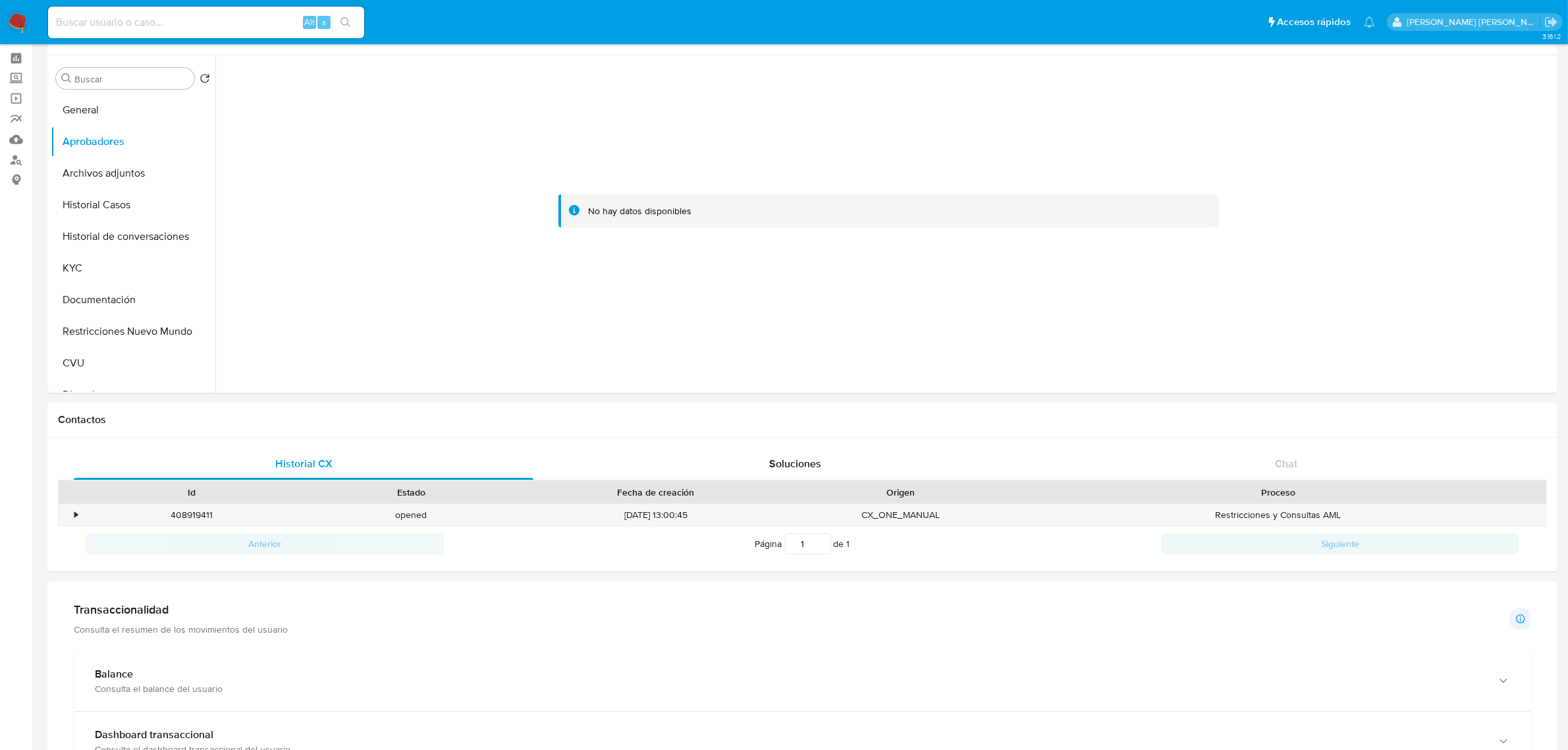
scroll to position [0, 0]
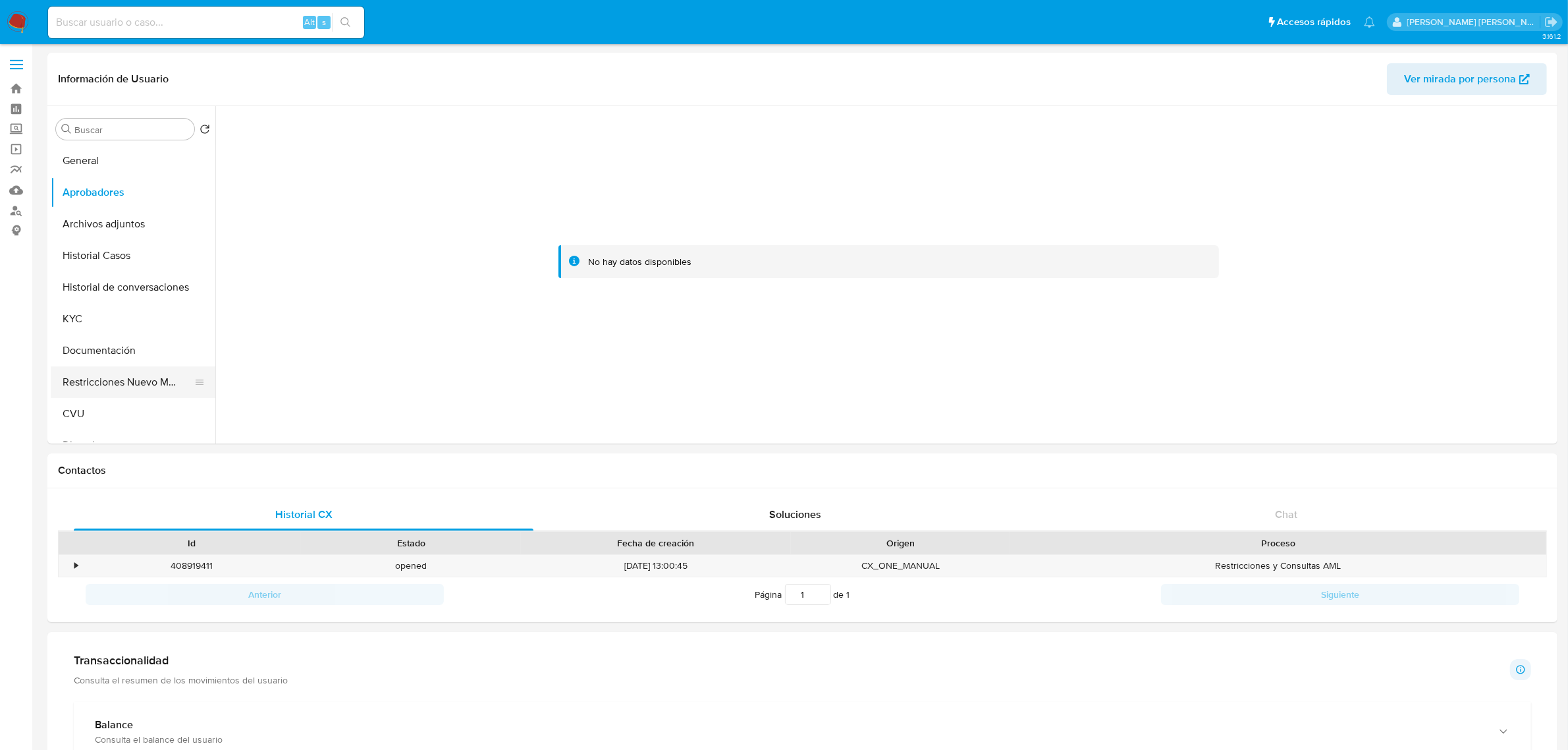
click at [115, 383] on button "Restricciones Nuevo Mundo" at bounding box center [128, 382] width 154 height 32
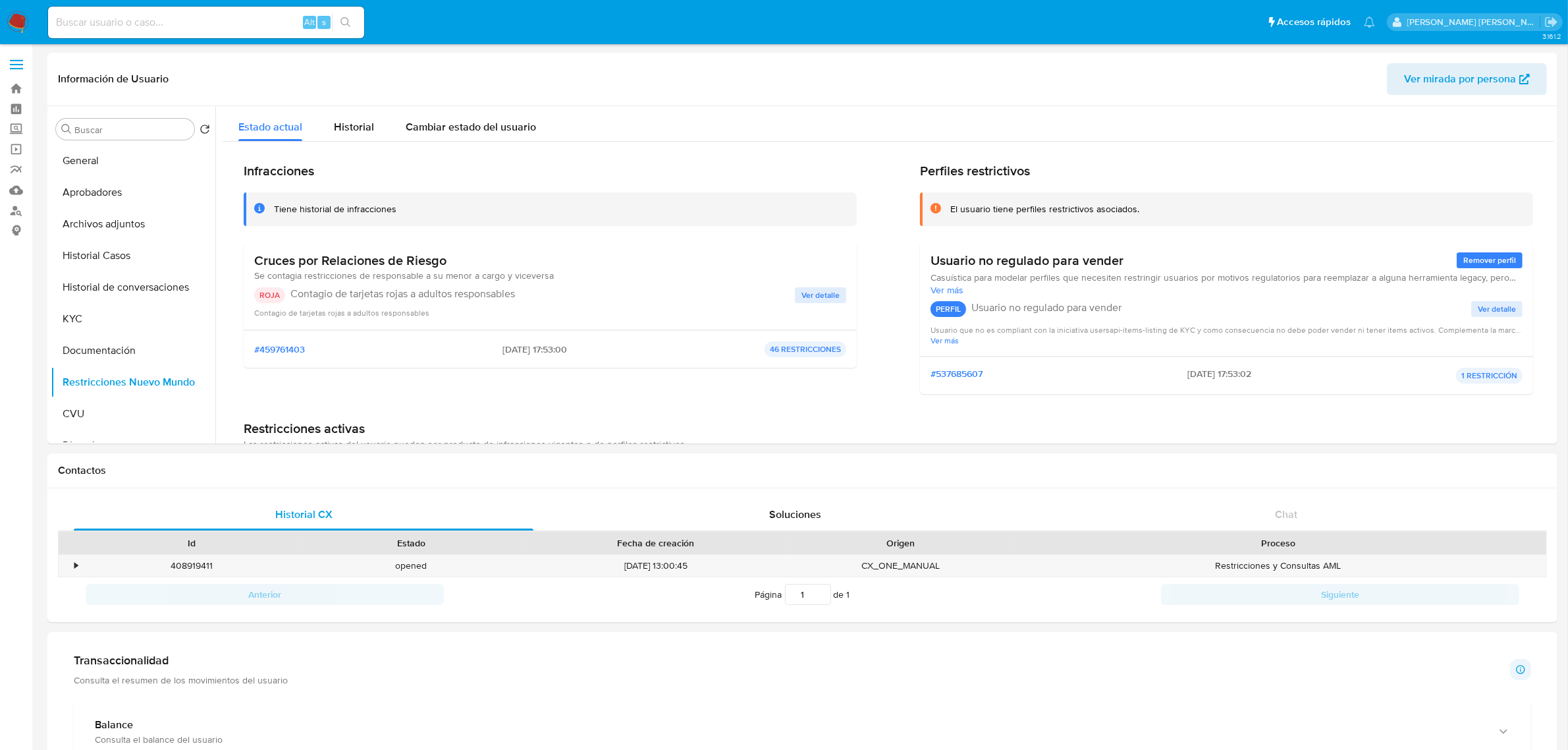
click at [831, 294] on span "Ver detalle" at bounding box center [820, 294] width 38 height 13
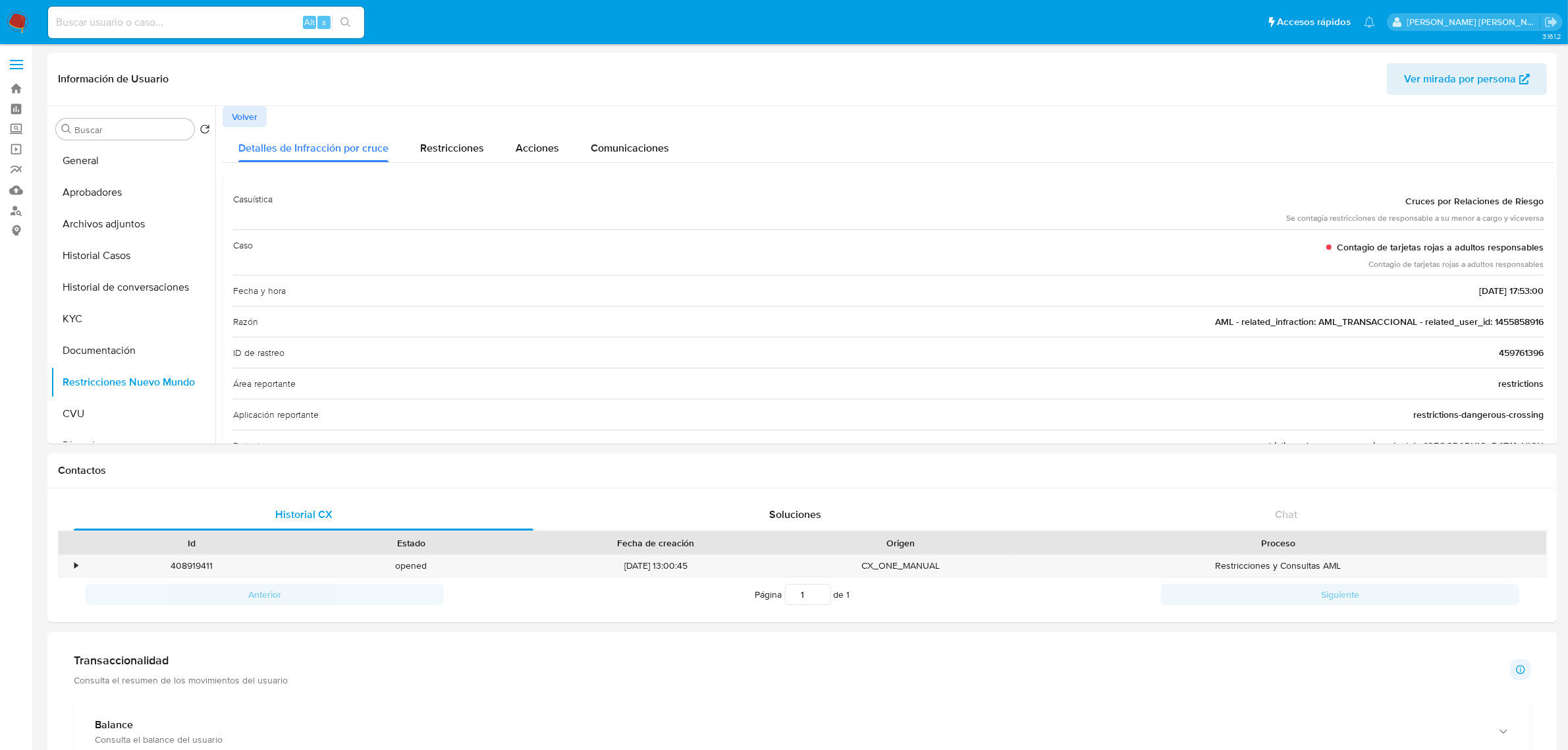
click at [1521, 334] on div "Razón AML - related_infraction: AML_TRANSACCIONAL - related_user_id: 1455858916" at bounding box center [889, 322] width 1311 height 31
click at [1526, 322] on span "AML - related_infraction: AML_TRANSACCIONAL - related_user_id: 1455858916" at bounding box center [1380, 321] width 329 height 13
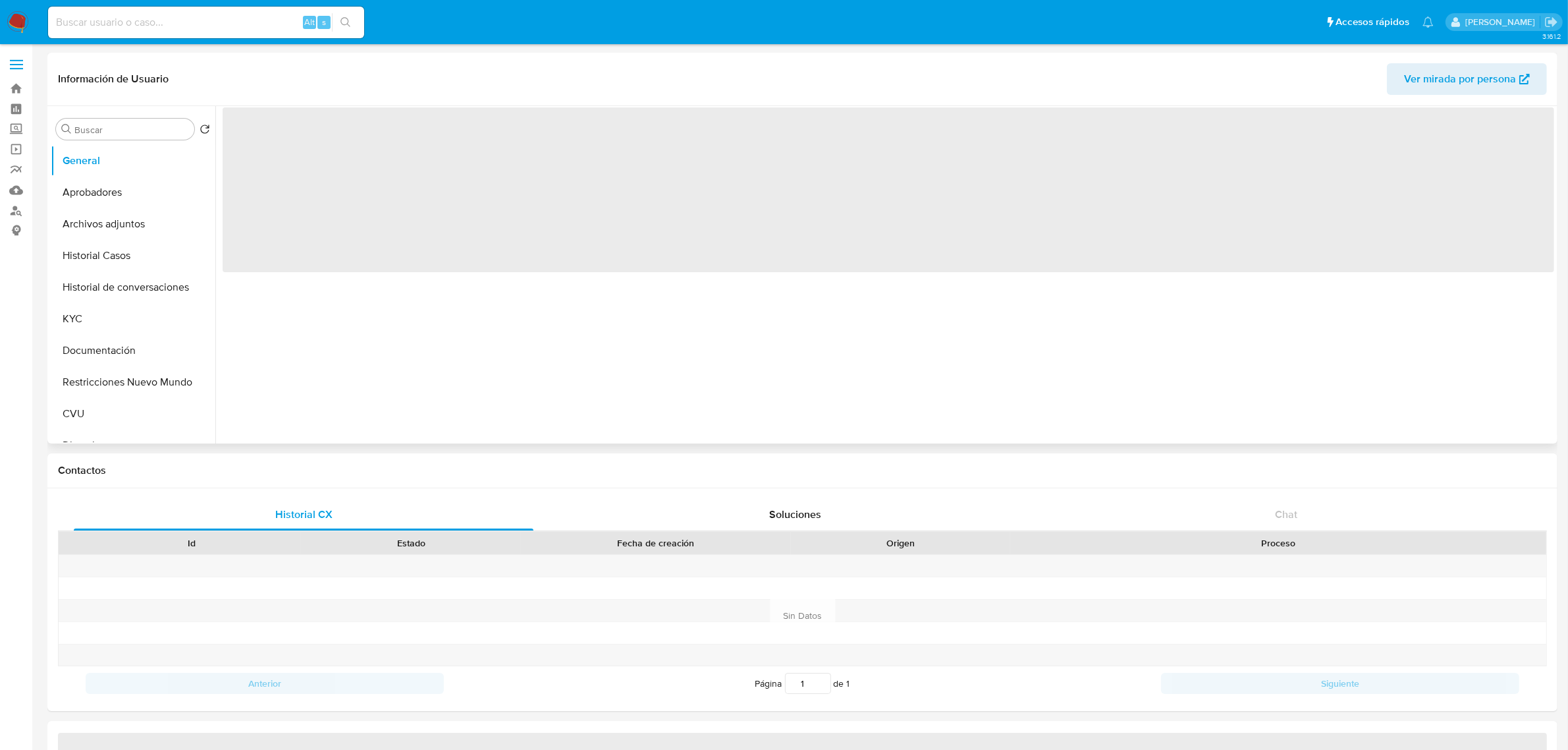
select select "10"
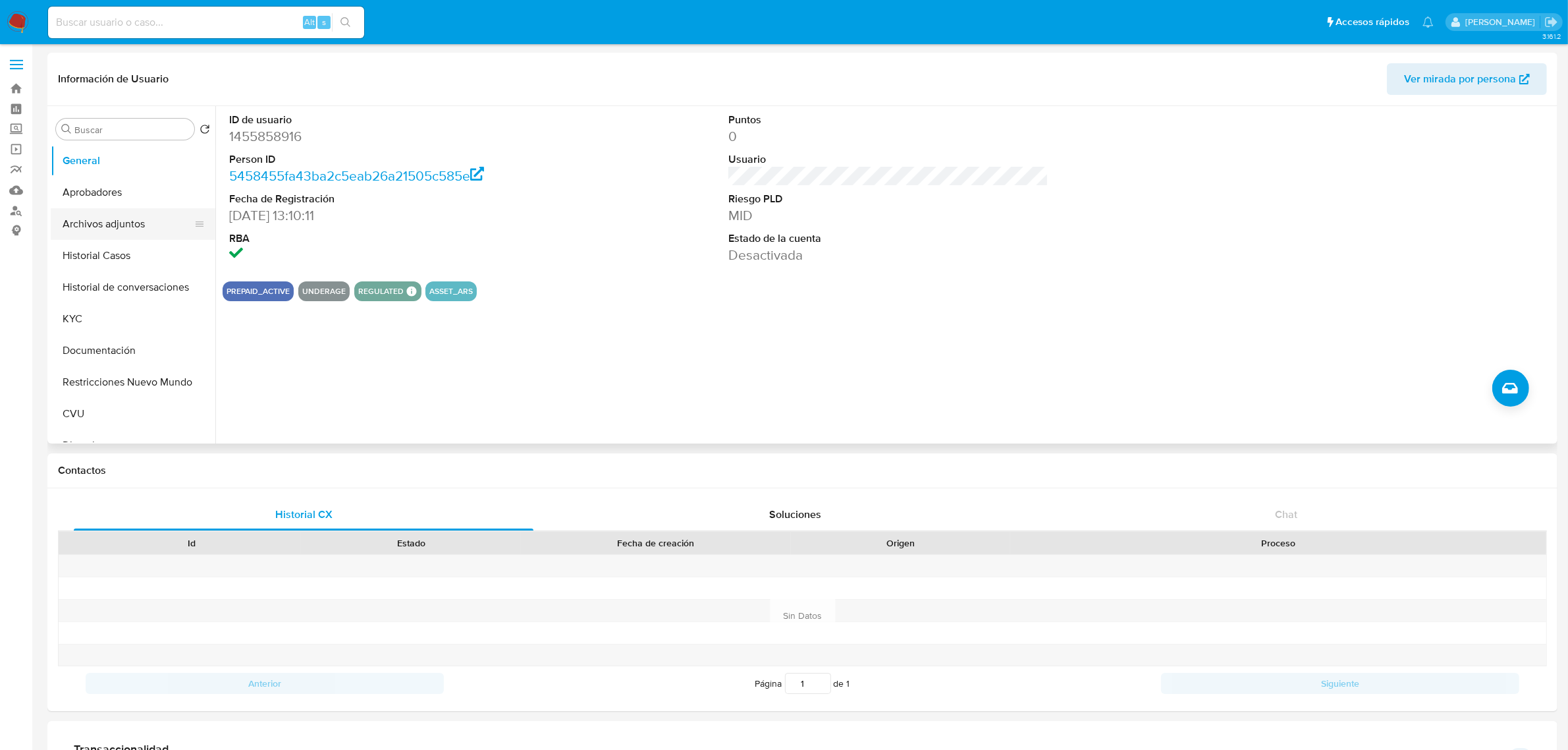
click at [120, 214] on button "Archivos adjuntos" at bounding box center [128, 224] width 154 height 32
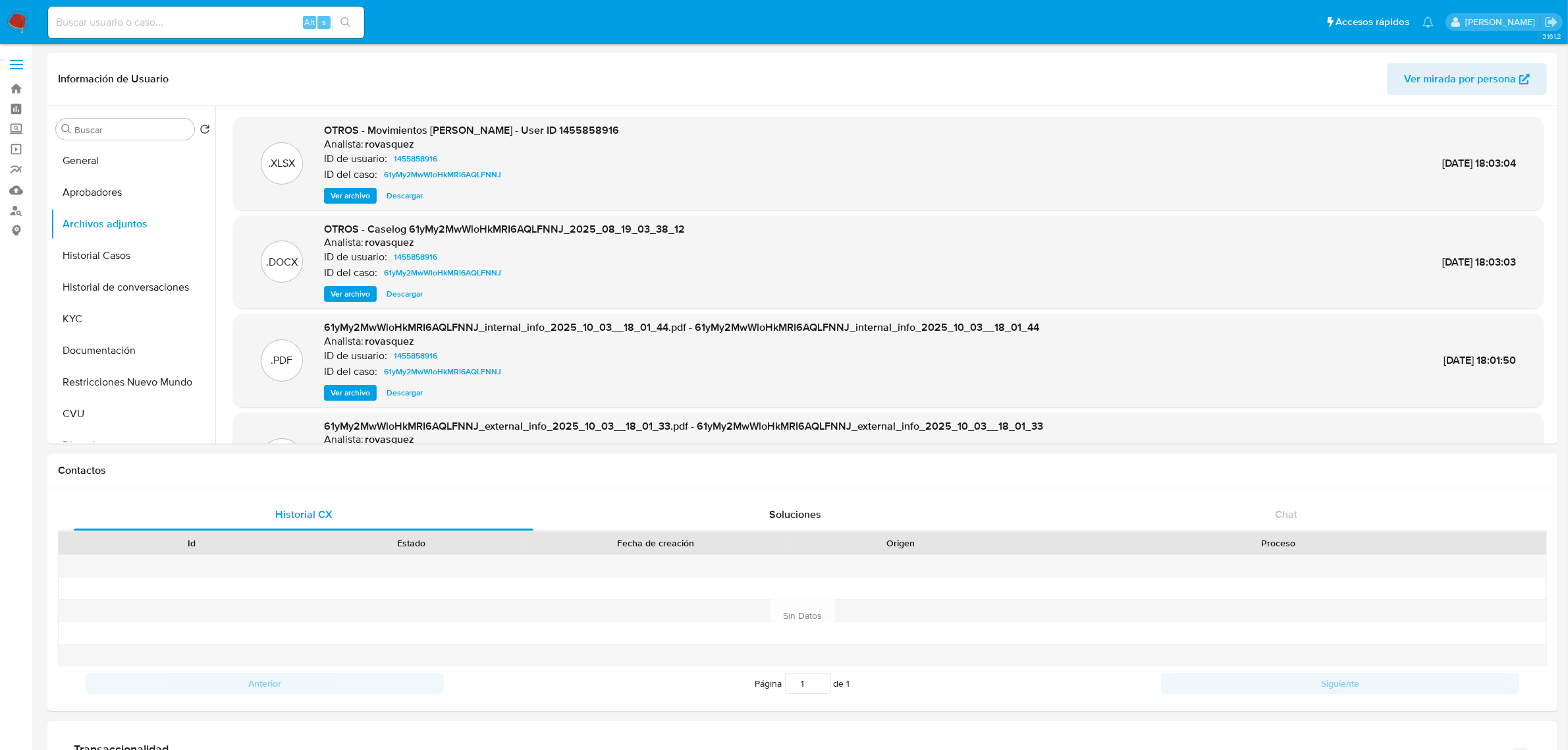
click at [365, 294] on span "Ver archivo" at bounding box center [351, 293] width 39 height 13
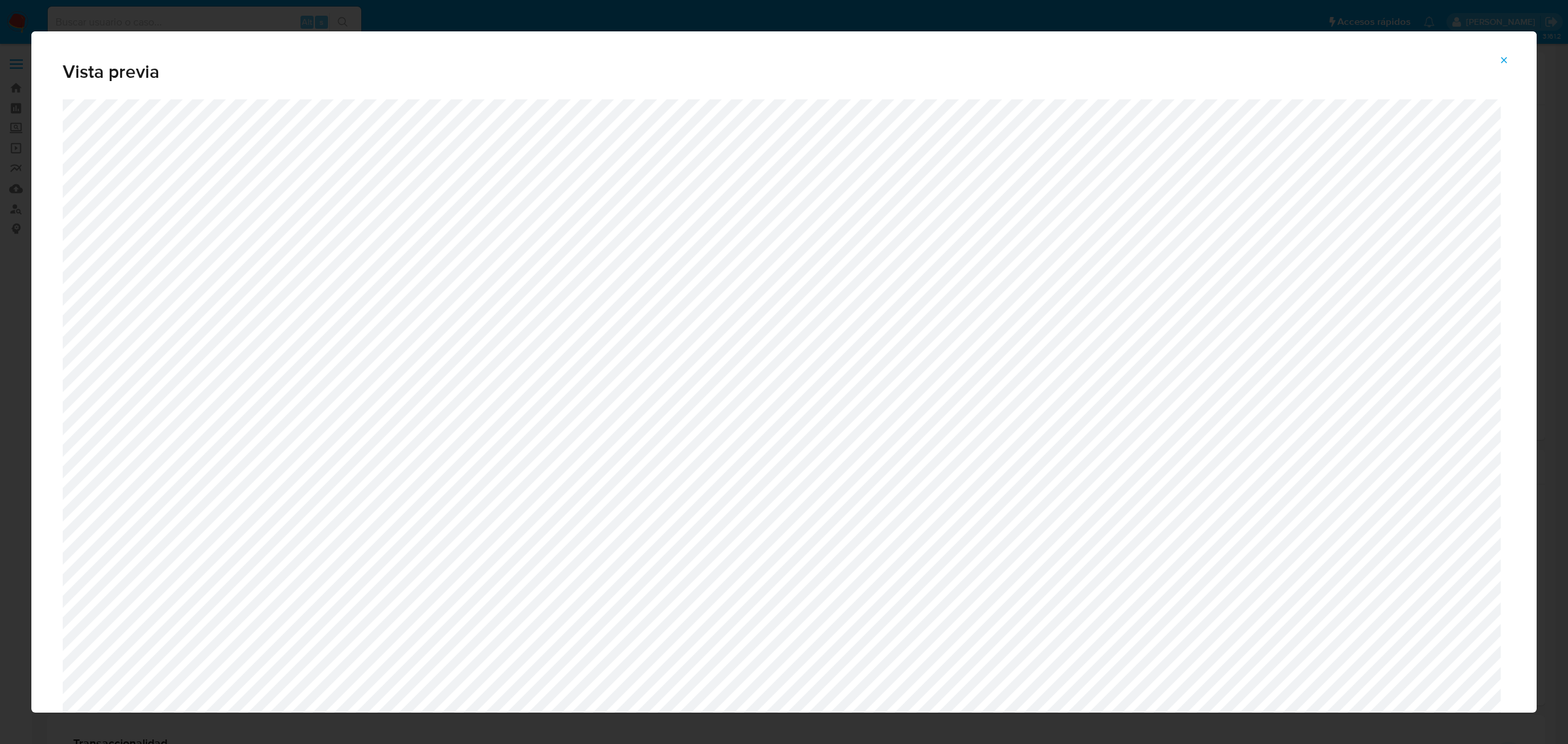
click at [1503, 60] on icon "Attachment preview" at bounding box center [1504, 60] width 11 height 11
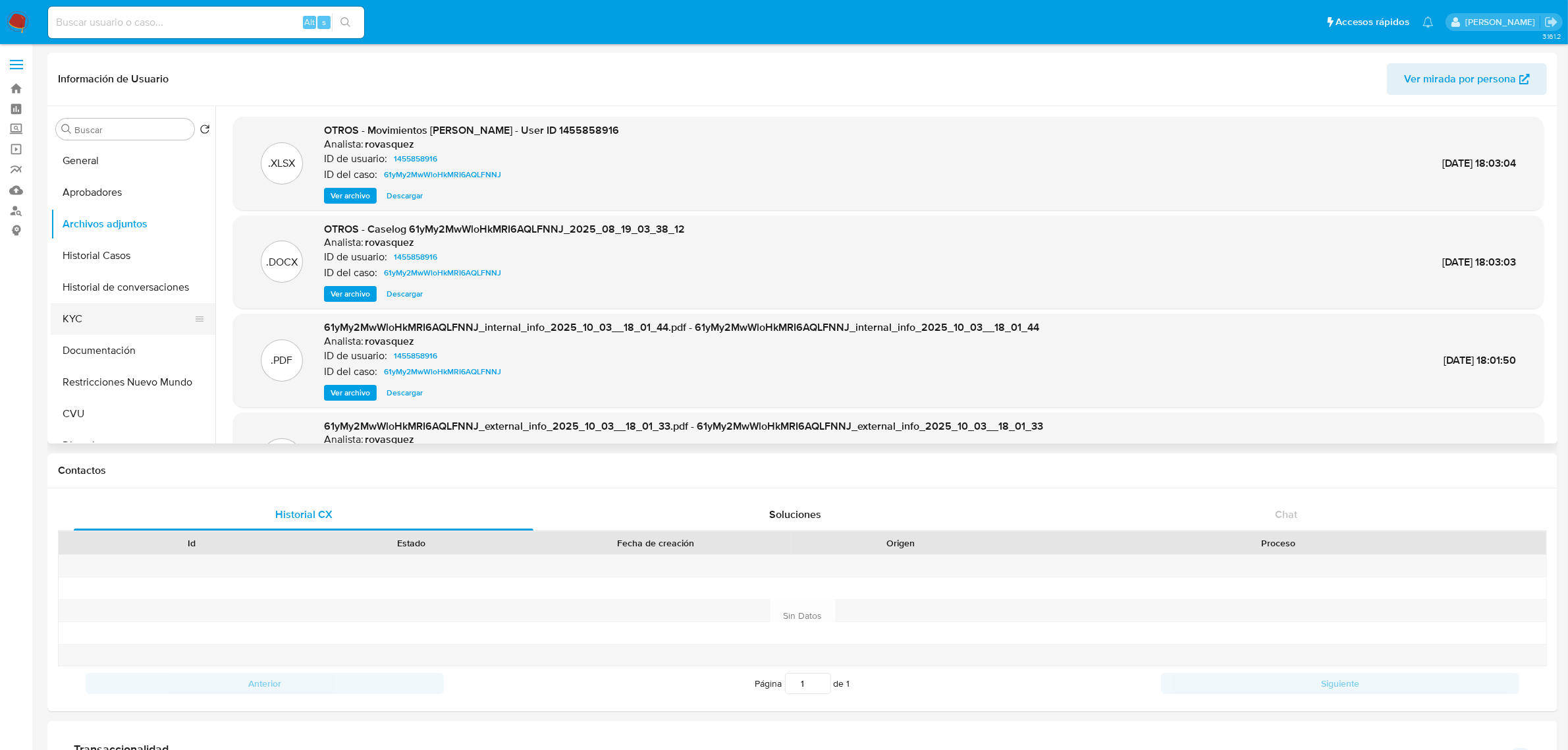
click at [102, 328] on button "KYC" at bounding box center [128, 319] width 154 height 32
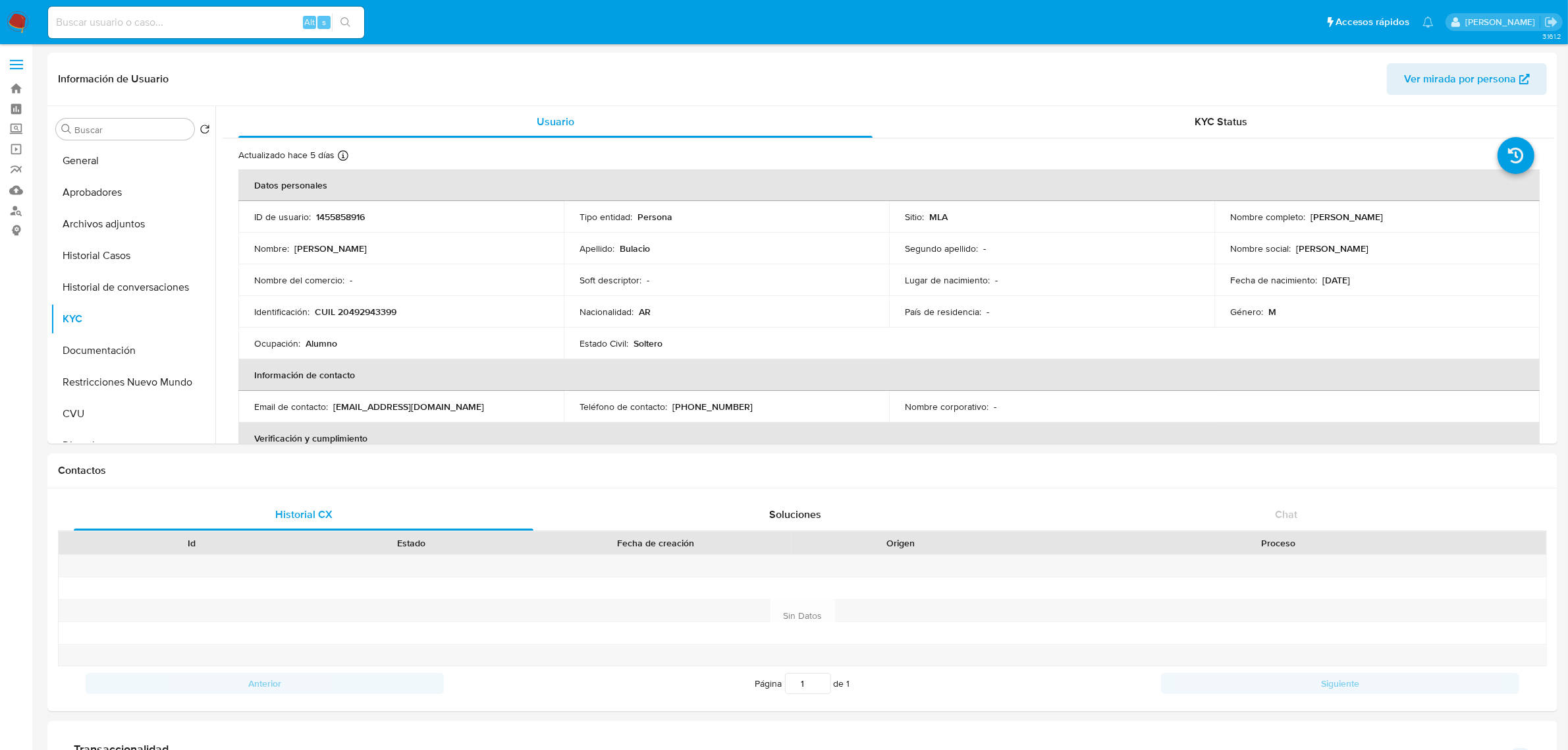
click at [1378, 215] on p "Claudio German Bulacio" at bounding box center [1347, 217] width 72 height 12
drag, startPoint x: 1306, startPoint y: 215, endPoint x: 1453, endPoint y: 215, distance: 147.0
click at [1453, 215] on div "Nombre completo : Claudio German Bulacio" at bounding box center [1377, 217] width 294 height 12
copy p "Claudio German Bulacio"
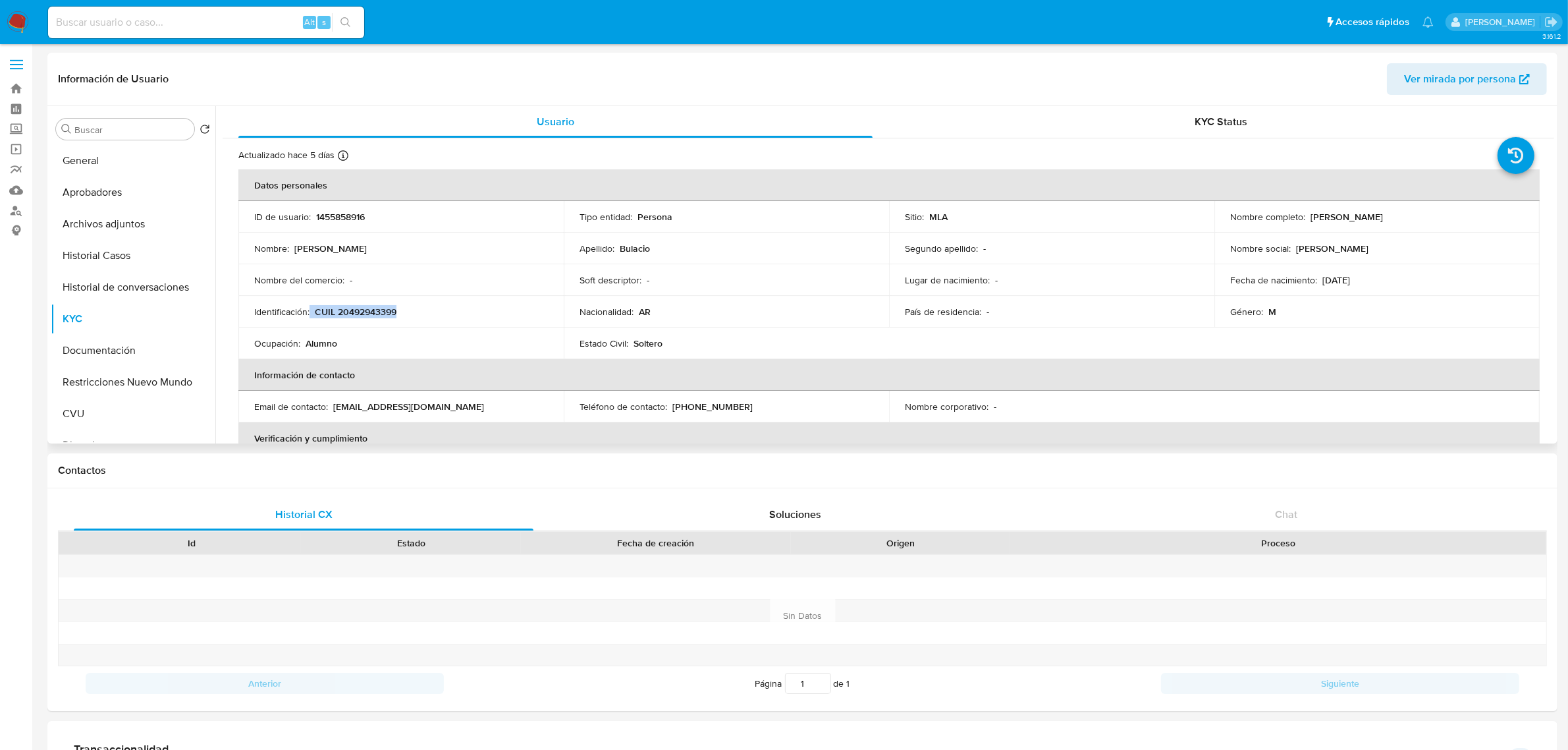
drag, startPoint x: 311, startPoint y: 313, endPoint x: 426, endPoint y: 313, distance: 115.0
click at [426, 313] on div "Identificación : CUIL 20492943399" at bounding box center [401, 312] width 294 height 12
copy div "CUIL 20492943399"
click at [94, 377] on button "Restricciones Nuevo Mundo" at bounding box center [128, 382] width 154 height 32
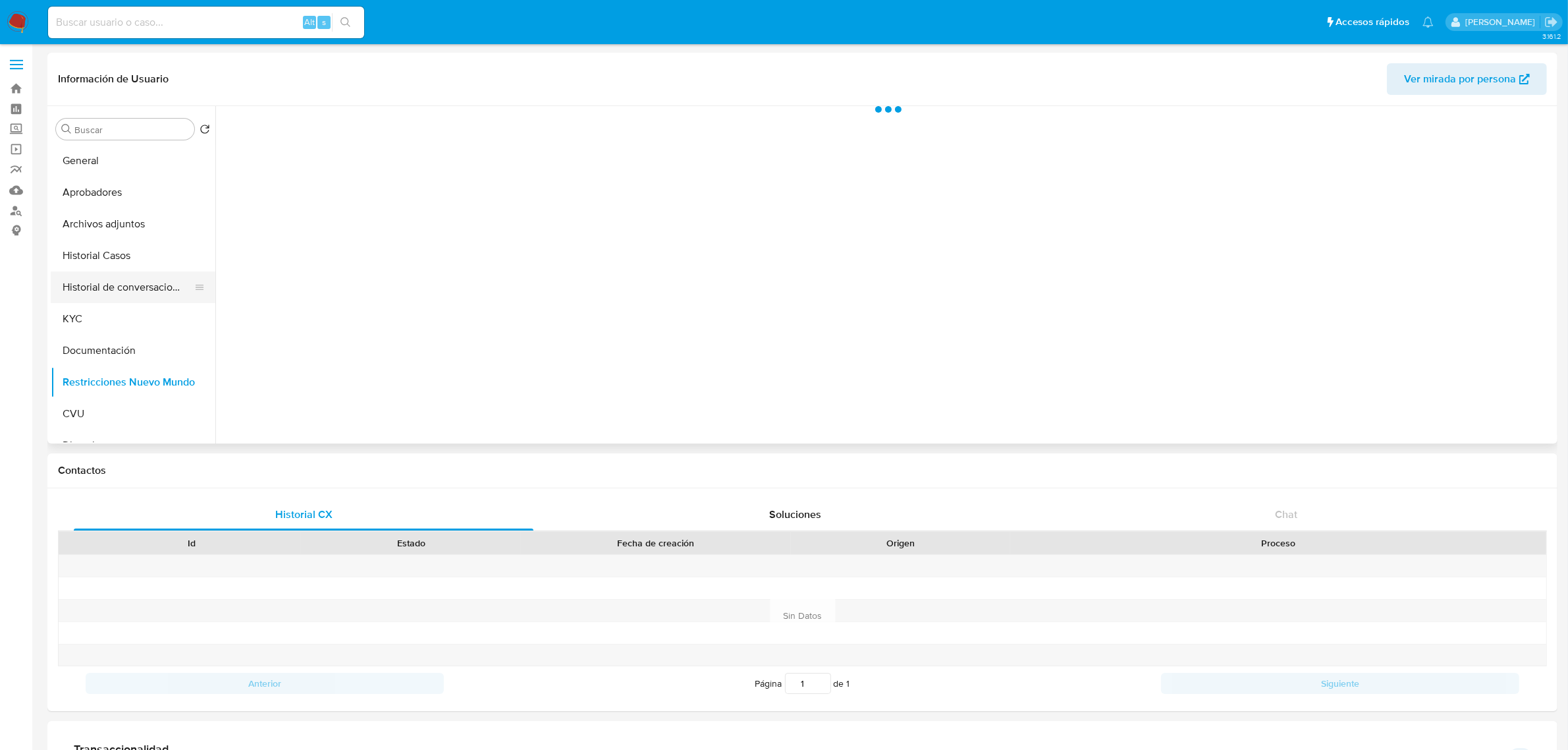
click at [124, 279] on button "Historial de conversaciones" at bounding box center [128, 287] width 154 height 32
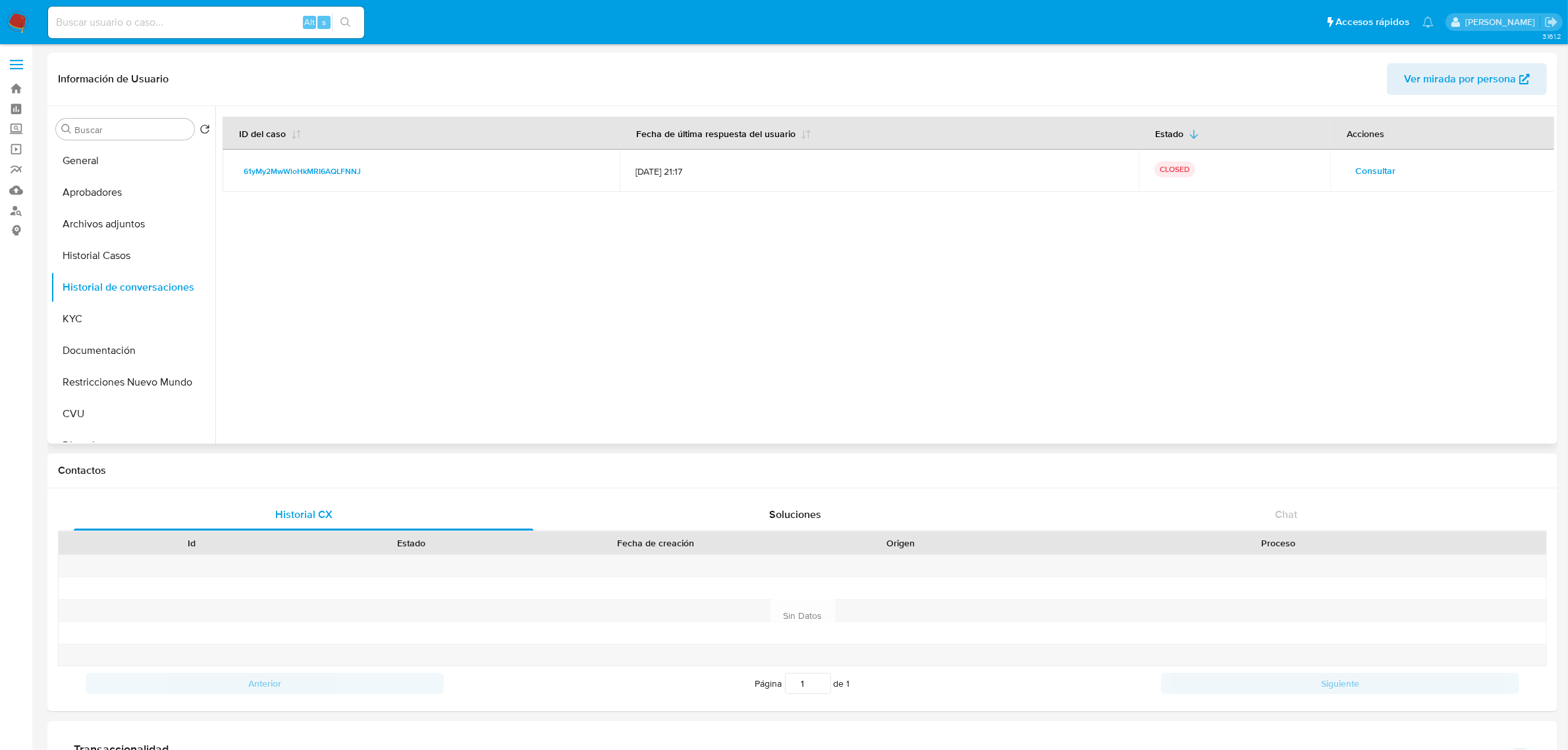
click at [1366, 173] on span "Consultar" at bounding box center [1375, 170] width 40 height 18
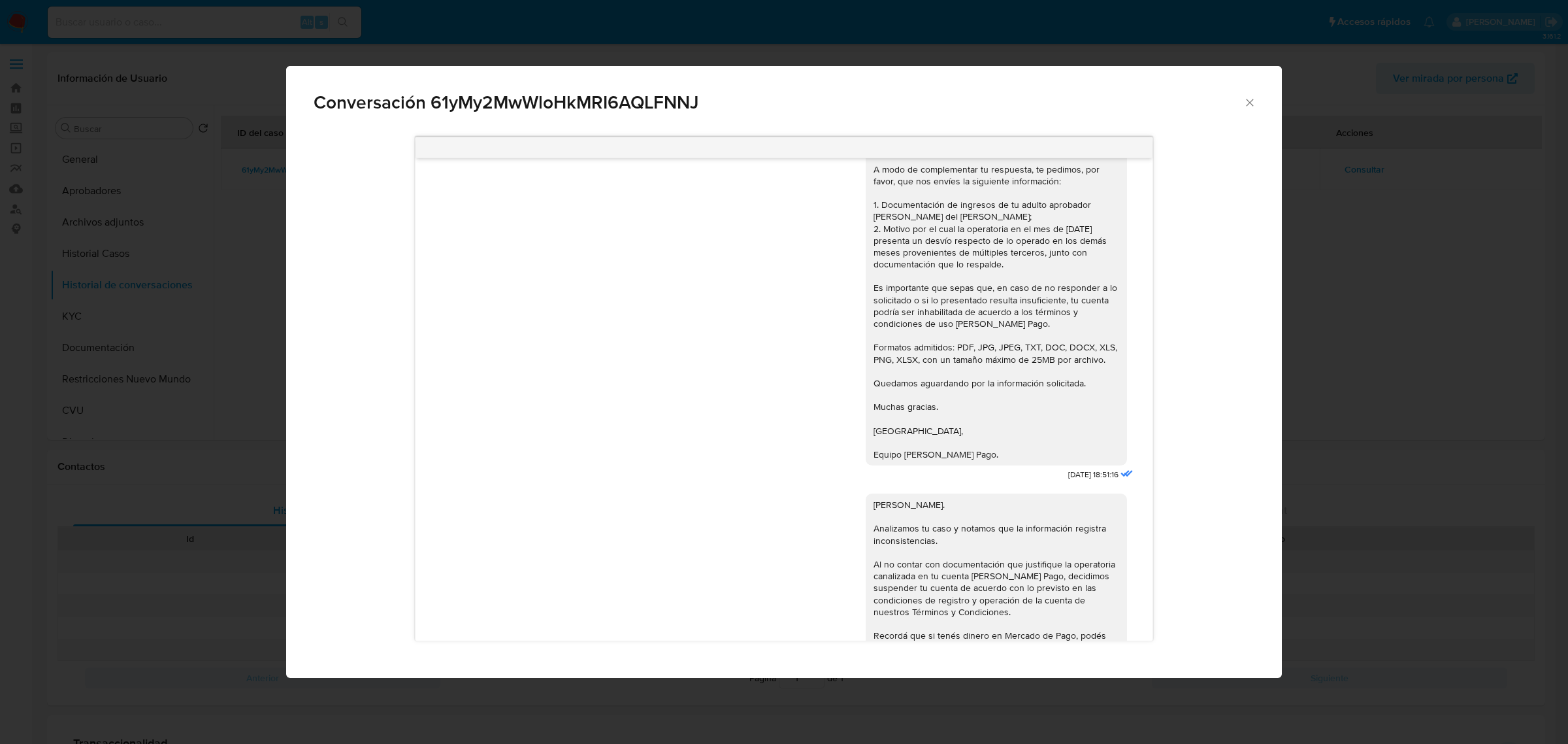
scroll to position [821, 0]
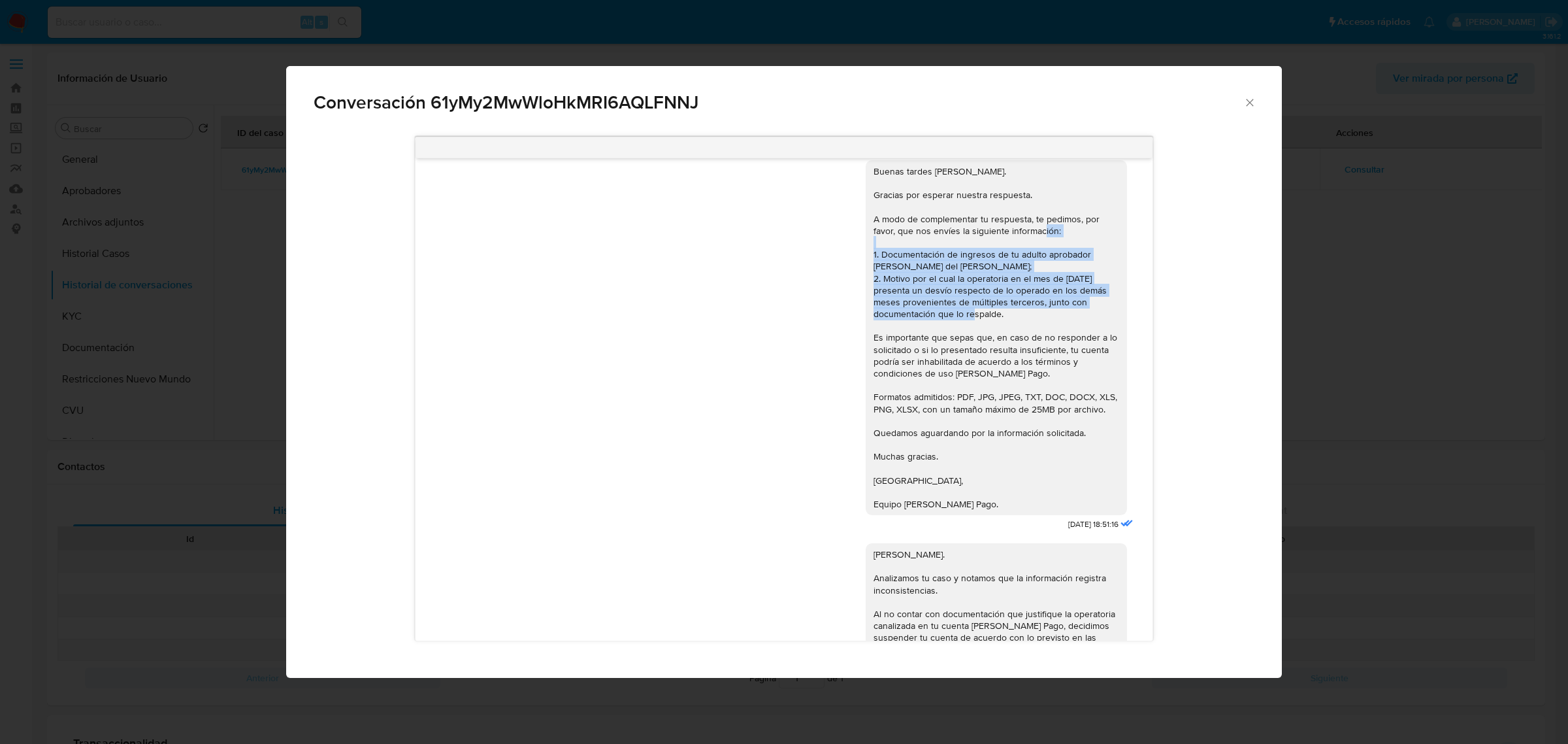
drag, startPoint x: 1016, startPoint y: 337, endPoint x: 823, endPoint y: 267, distance: 205.3
click at [823, 267] on div "Buenas tardes Claudio. Gracias por esperar nuestra respuesta. A modo de complem…" at bounding box center [783, 342] width 704 height 383
copy div "1. Documentación de ingresos de tu adulto aprobador Nancy del Carmen Leiva; 2. …"
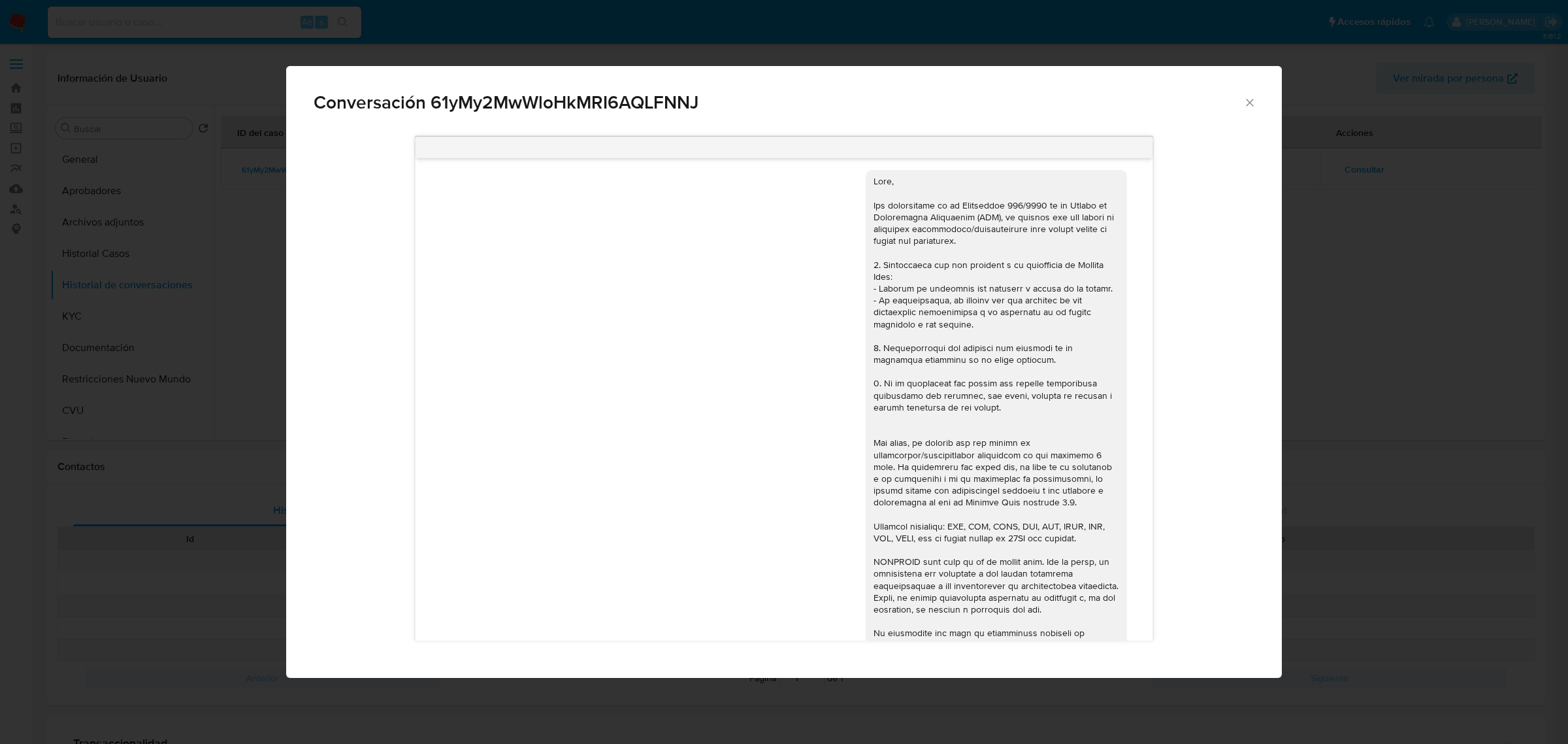
scroll to position [0, 0]
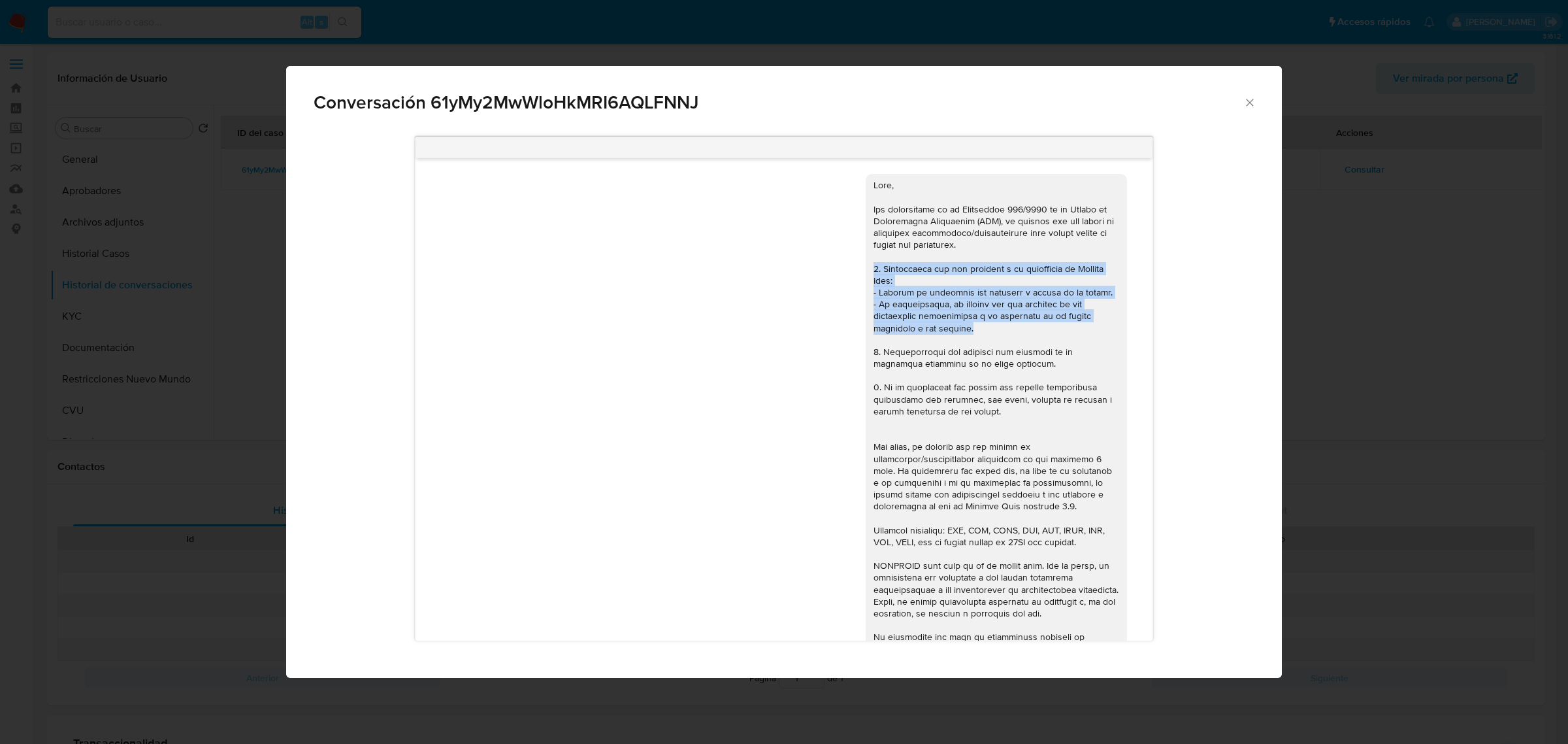
drag, startPoint x: 981, startPoint y: 332, endPoint x: 854, endPoint y: 271, distance: 140.9
click at [866, 271] on div "Comunicación" at bounding box center [996, 453] width 261 height 557
copy div "1. Descripción del uso otorgado a la aplicación de Mercado Pago: - Detalla la a…"
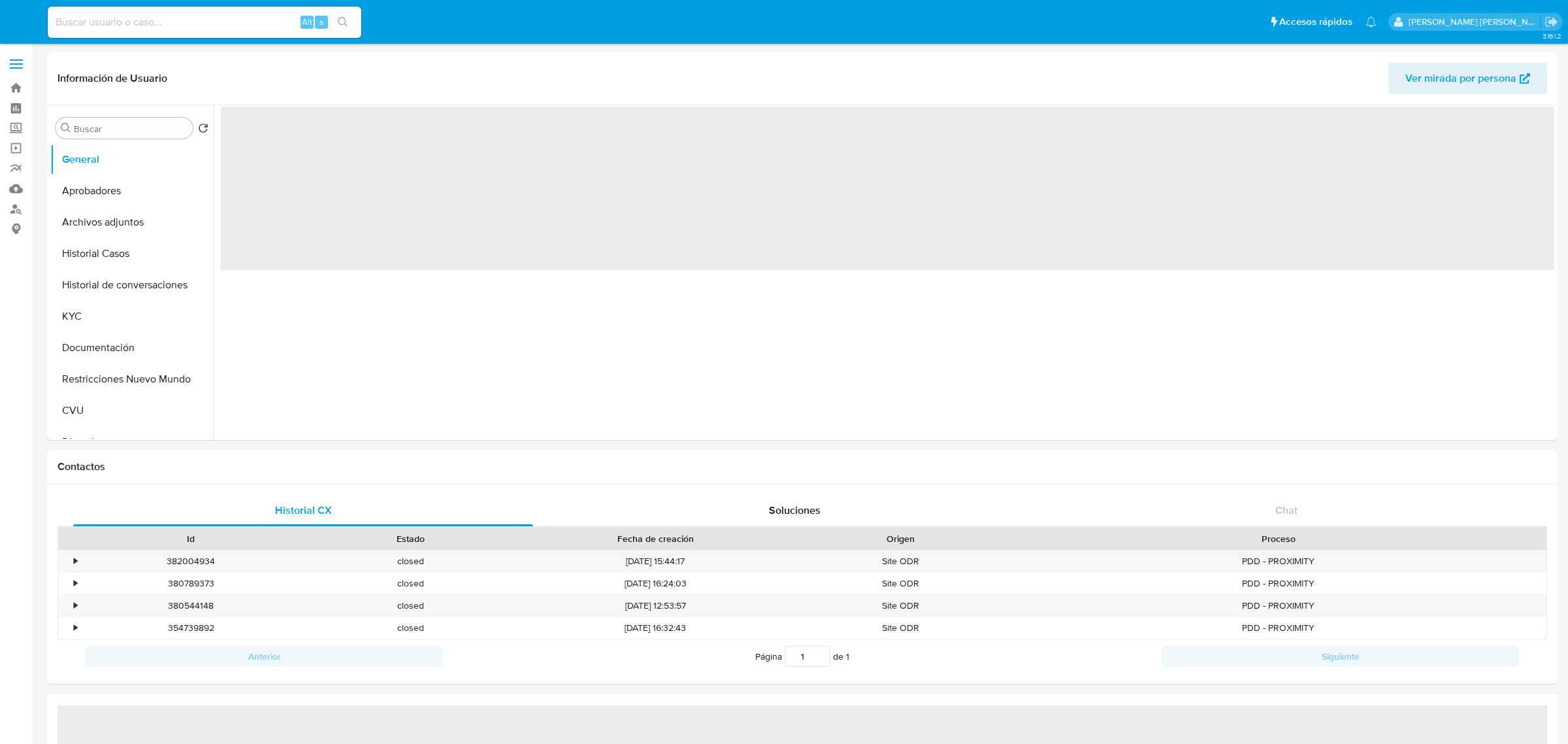
select select "10"
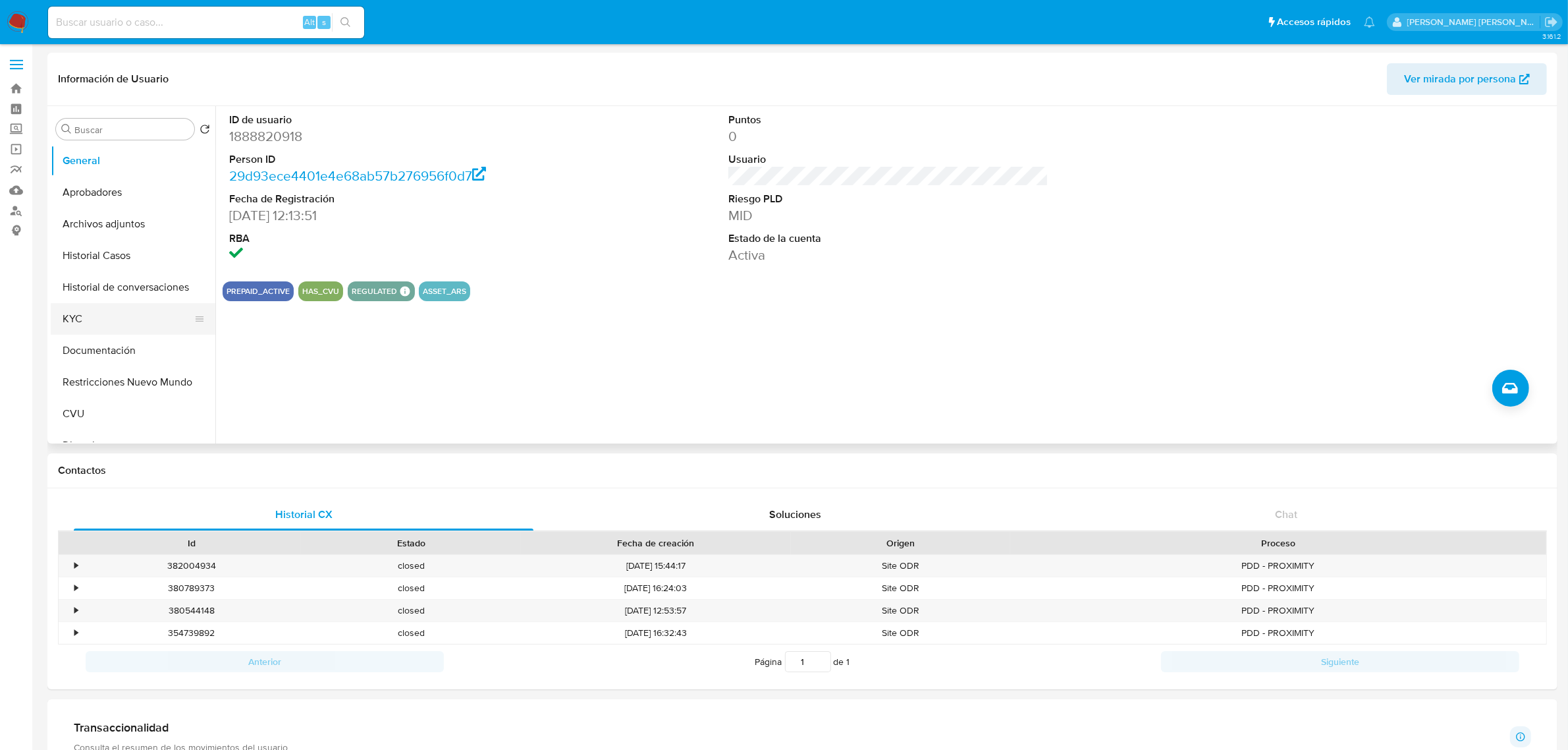
click at [118, 326] on button "KYC" at bounding box center [128, 319] width 154 height 32
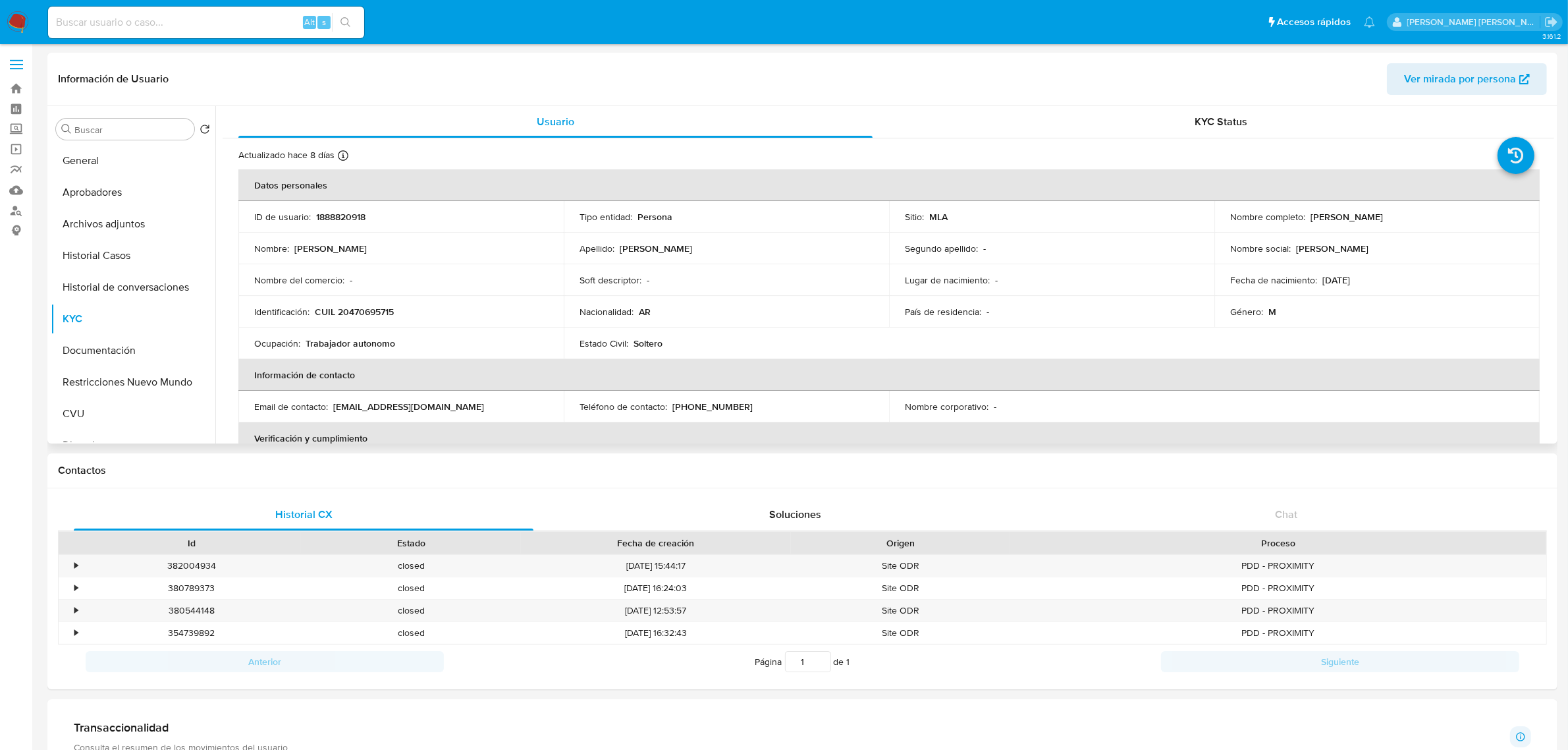
drag, startPoint x: 1306, startPoint y: 219, endPoint x: 1419, endPoint y: 219, distance: 113.0
click at [1419, 219] on div "Nombre completo : [PERSON_NAME]" at bounding box center [1377, 217] width 294 height 12
copy p "[PERSON_NAME]"
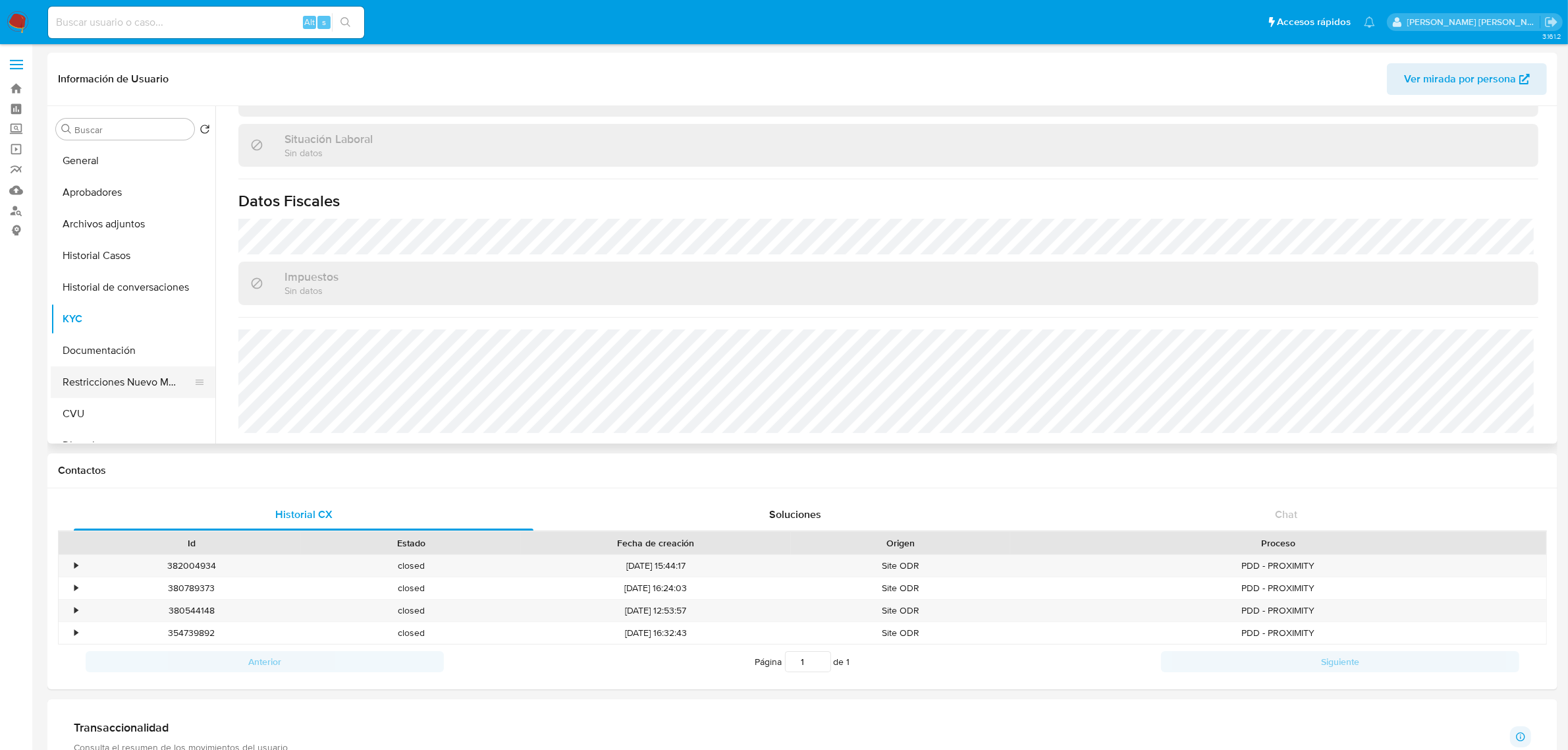
scroll to position [83, 0]
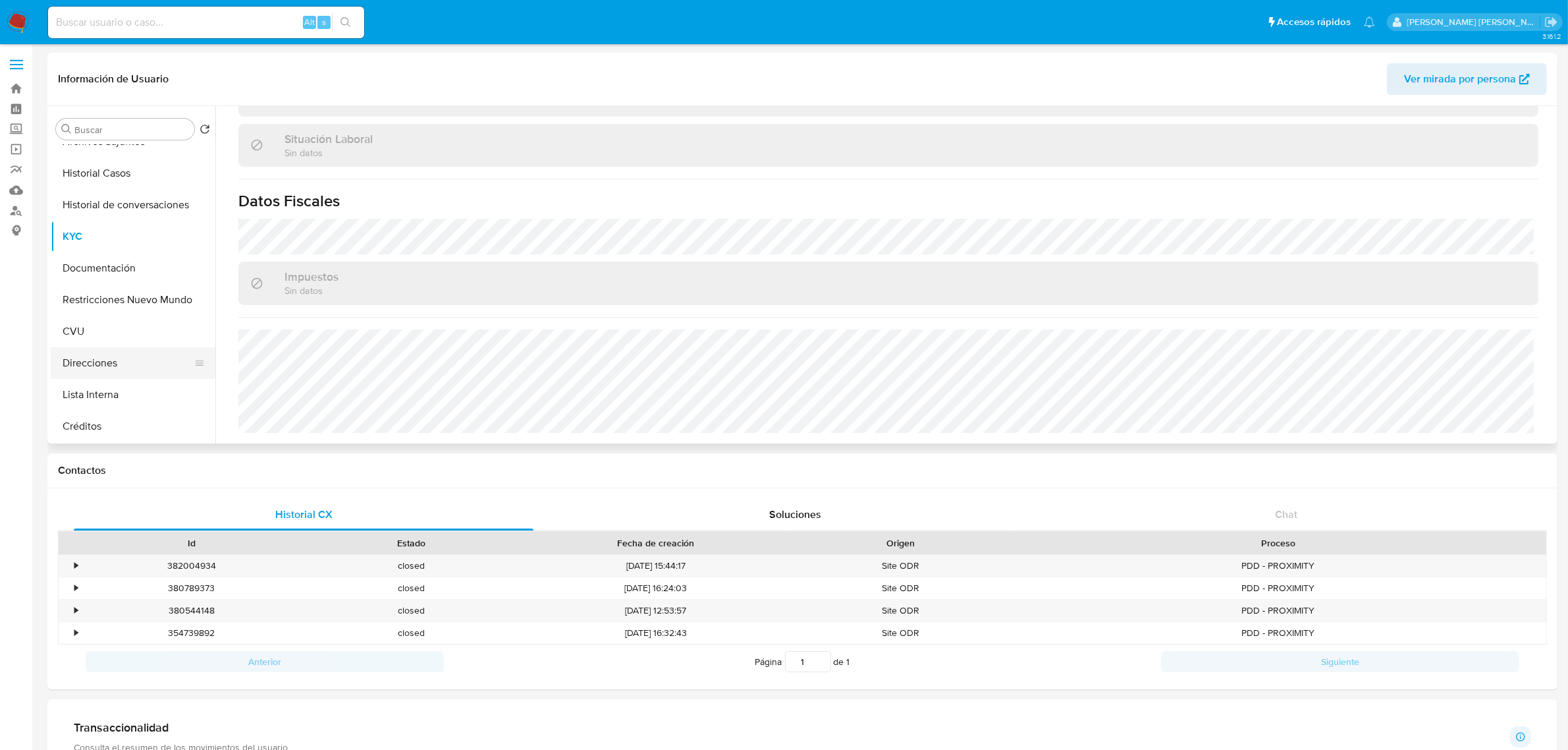
click at [137, 374] on button "Direcciones" at bounding box center [128, 363] width 154 height 32
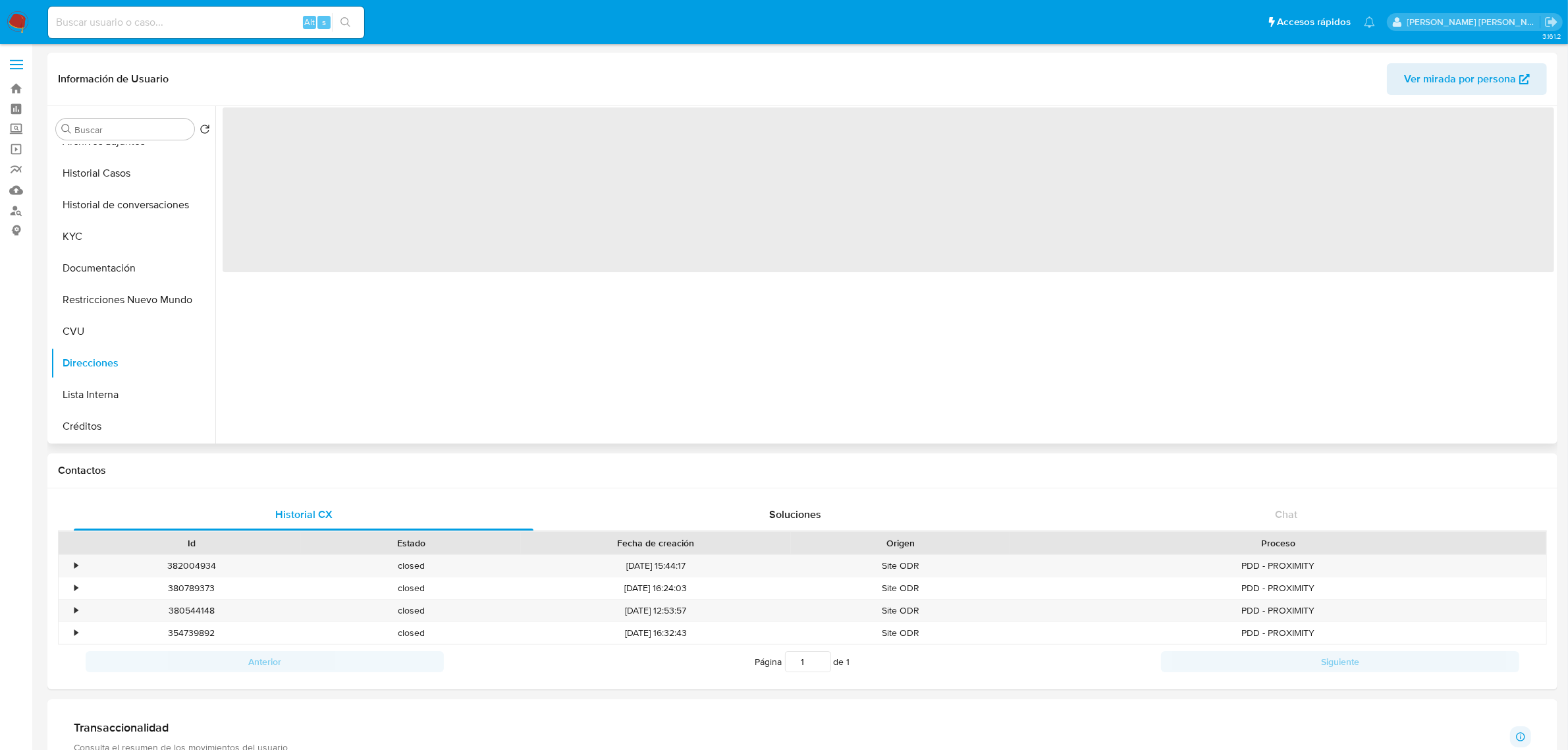
scroll to position [0, 0]
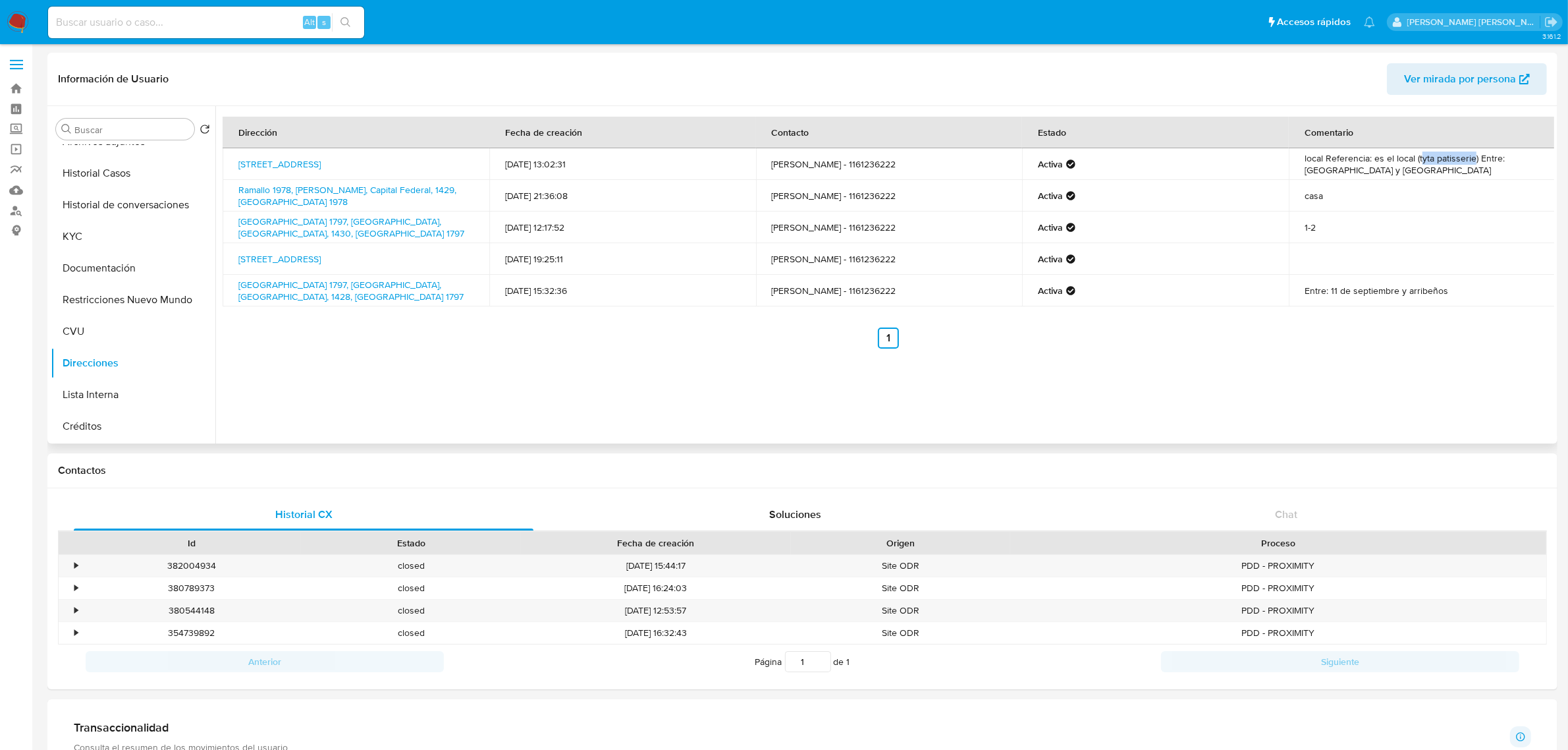
drag, startPoint x: 1416, startPoint y: 160, endPoint x: 1470, endPoint y: 160, distance: 54.0
click at [1470, 160] on td "local Referencia: es el local (tyta patisserie) Entre: [GEOGRAPHIC_DATA] y [GEO…" at bounding box center [1423, 164] width 267 height 32
click at [1449, 160] on td "local Referencia: es el local (tyta patisserie) Entre: [GEOGRAPHIC_DATA] y [GEO…" at bounding box center [1423, 164] width 267 height 32
drag, startPoint x: 1471, startPoint y: 156, endPoint x: 1416, endPoint y: 162, distance: 55.3
click at [1416, 162] on td "local Referencia: es el local (tyta patisserie) Entre: [GEOGRAPHIC_DATA] y [GEO…" at bounding box center [1423, 164] width 267 height 32
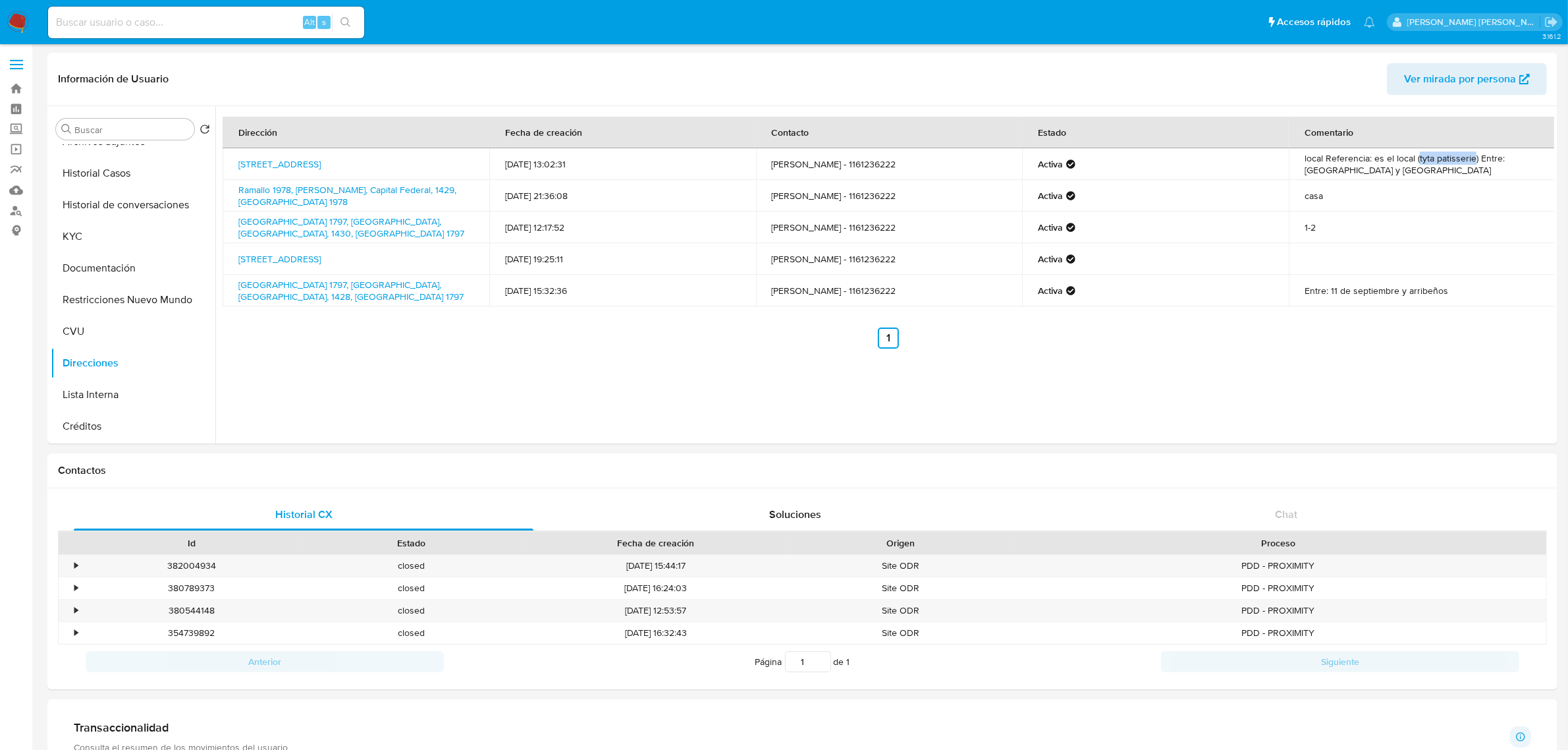
copy td "tyta patisserie"
